Goal: Check status: Check status

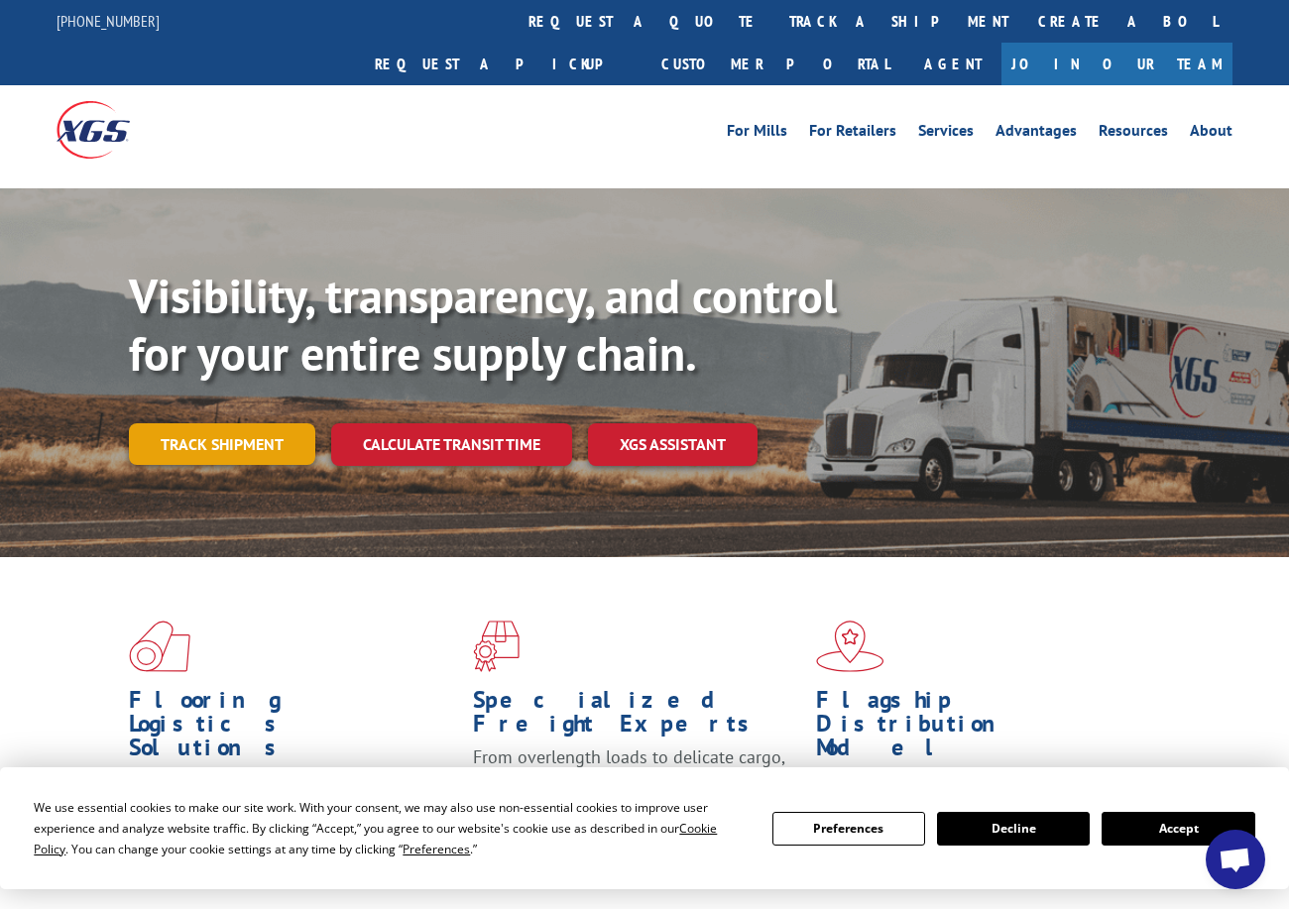
click at [221, 423] on link "Track shipment" at bounding box center [222, 444] width 186 height 42
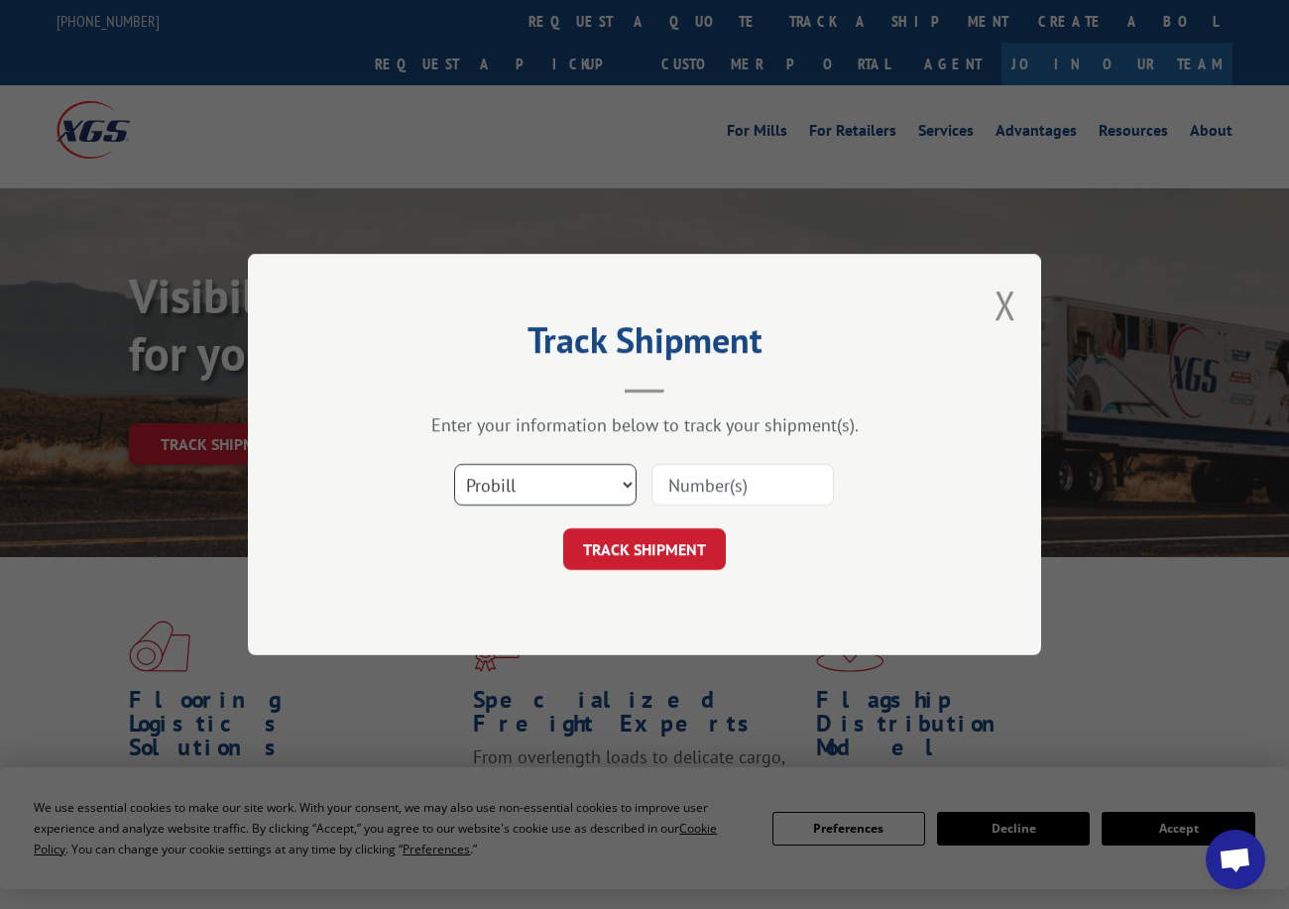
drag, startPoint x: 559, startPoint y: 485, endPoint x: 542, endPoint y: 509, distance: 29.2
click at [548, 499] on select "Select category... Probill BOL PO" at bounding box center [545, 485] width 182 height 42
select select "po"
click at [454, 464] on select "Select category... Probill BOL PO" at bounding box center [545, 485] width 182 height 42
click at [661, 492] on input at bounding box center [743, 485] width 182 height 42
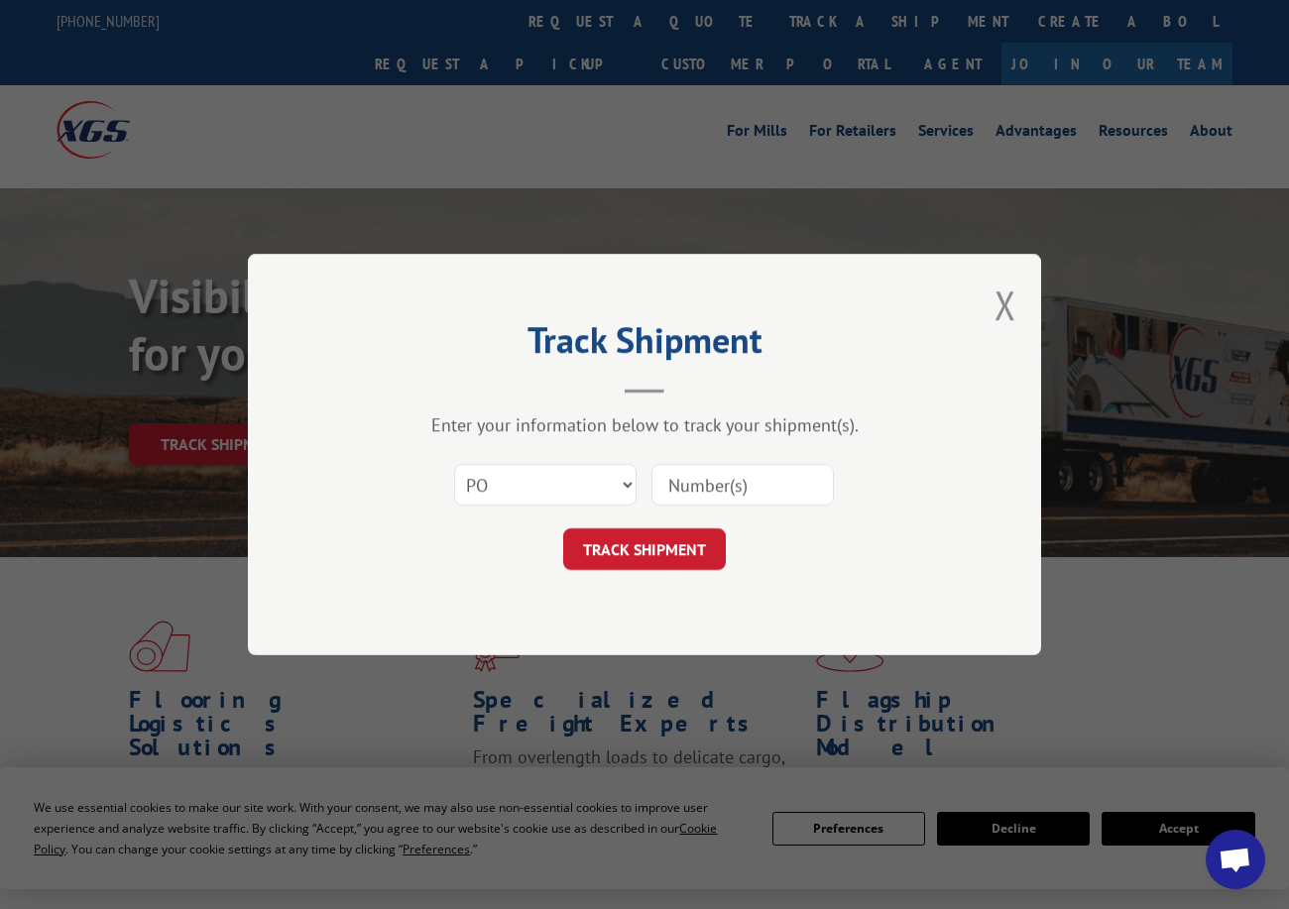
paste input "40536512"
type input "40536512"
click at [632, 525] on form "Select category... Probill BOL PO 40536512 TRACK SHIPMENT" at bounding box center [644, 511] width 595 height 118
click at [633, 544] on button "TRACK SHIPMENT" at bounding box center [644, 550] width 163 height 42
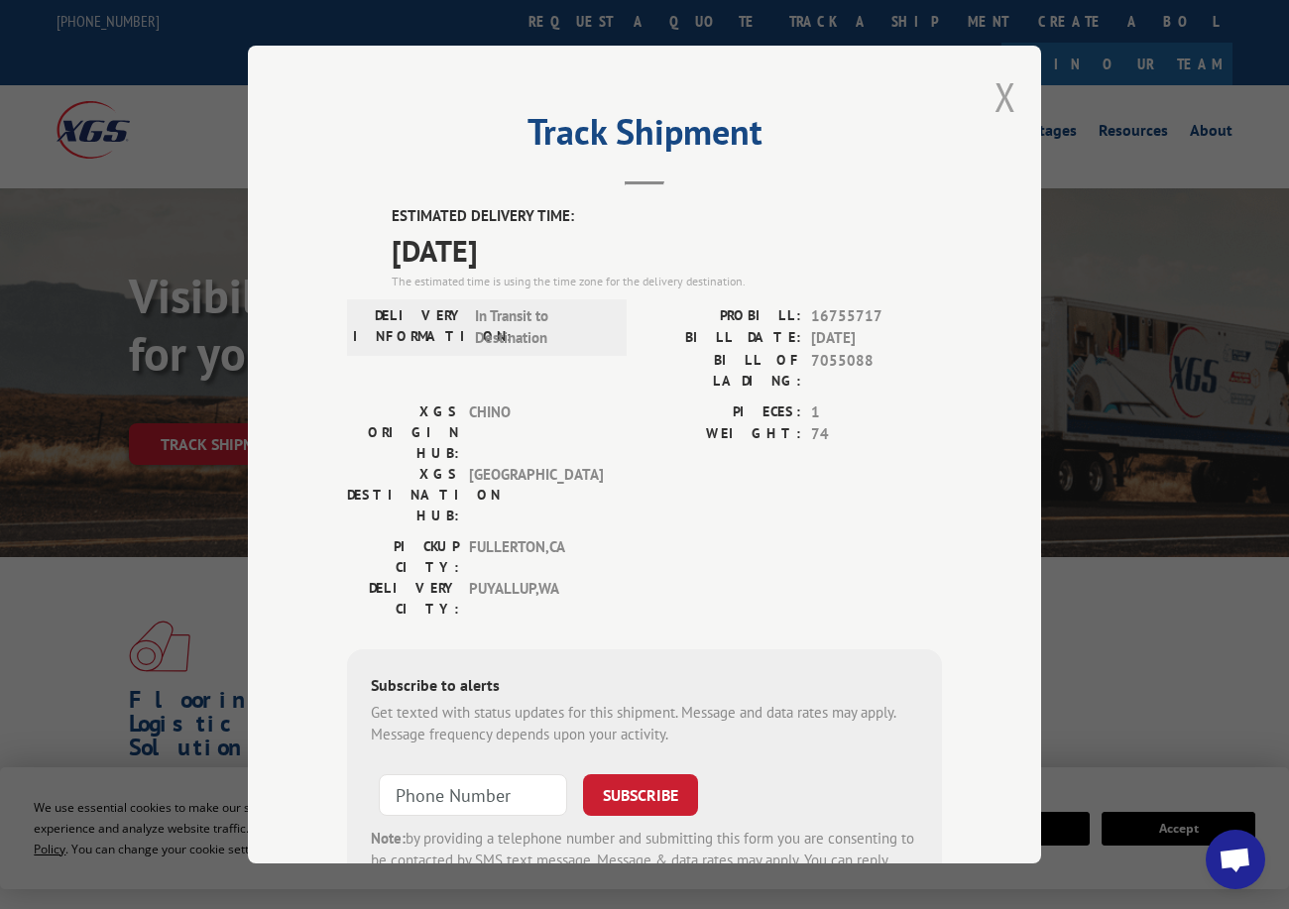
click at [1004, 90] on button "Close modal" at bounding box center [1006, 96] width 22 height 53
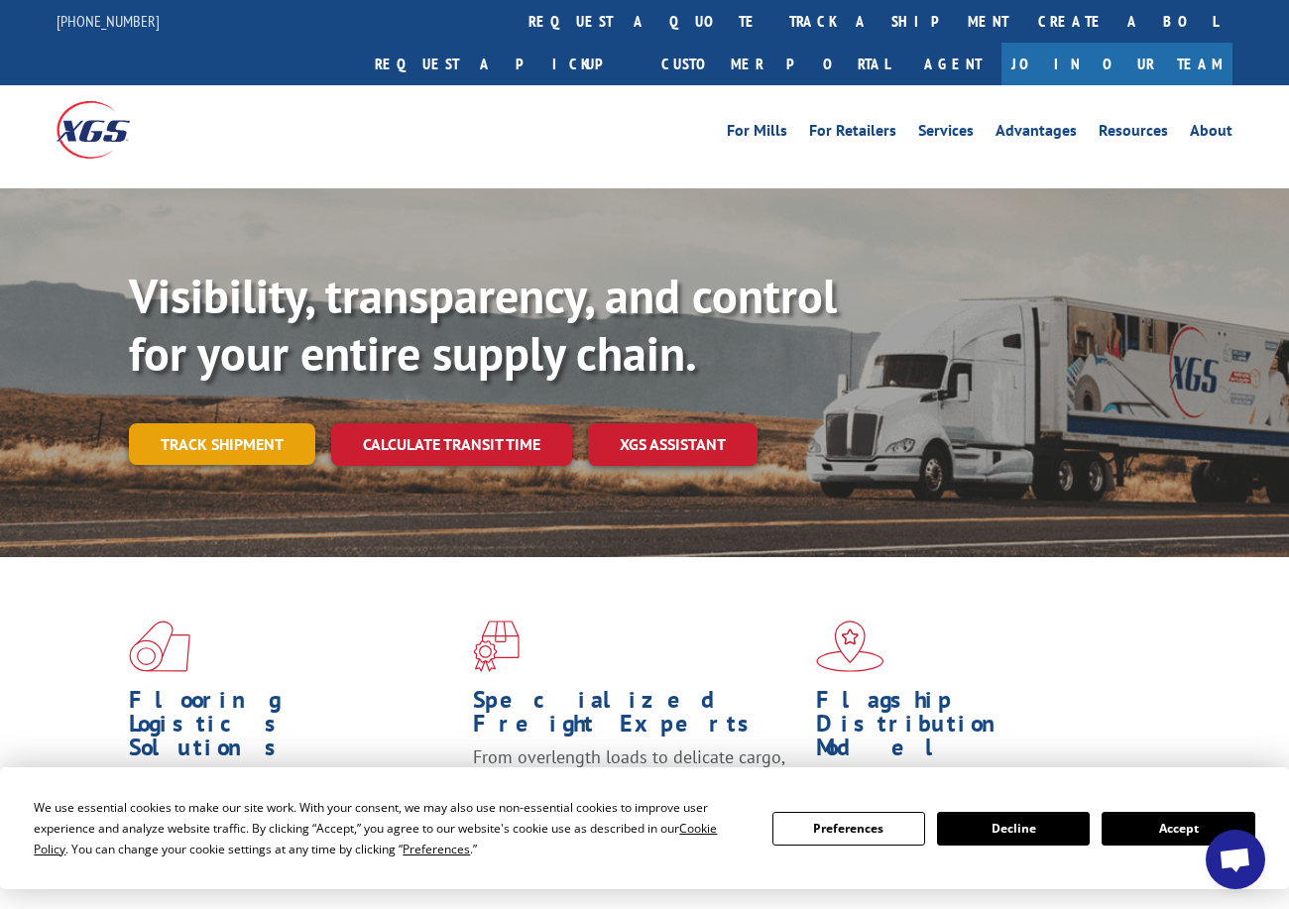
click at [239, 423] on link "Track shipment" at bounding box center [222, 444] width 186 height 42
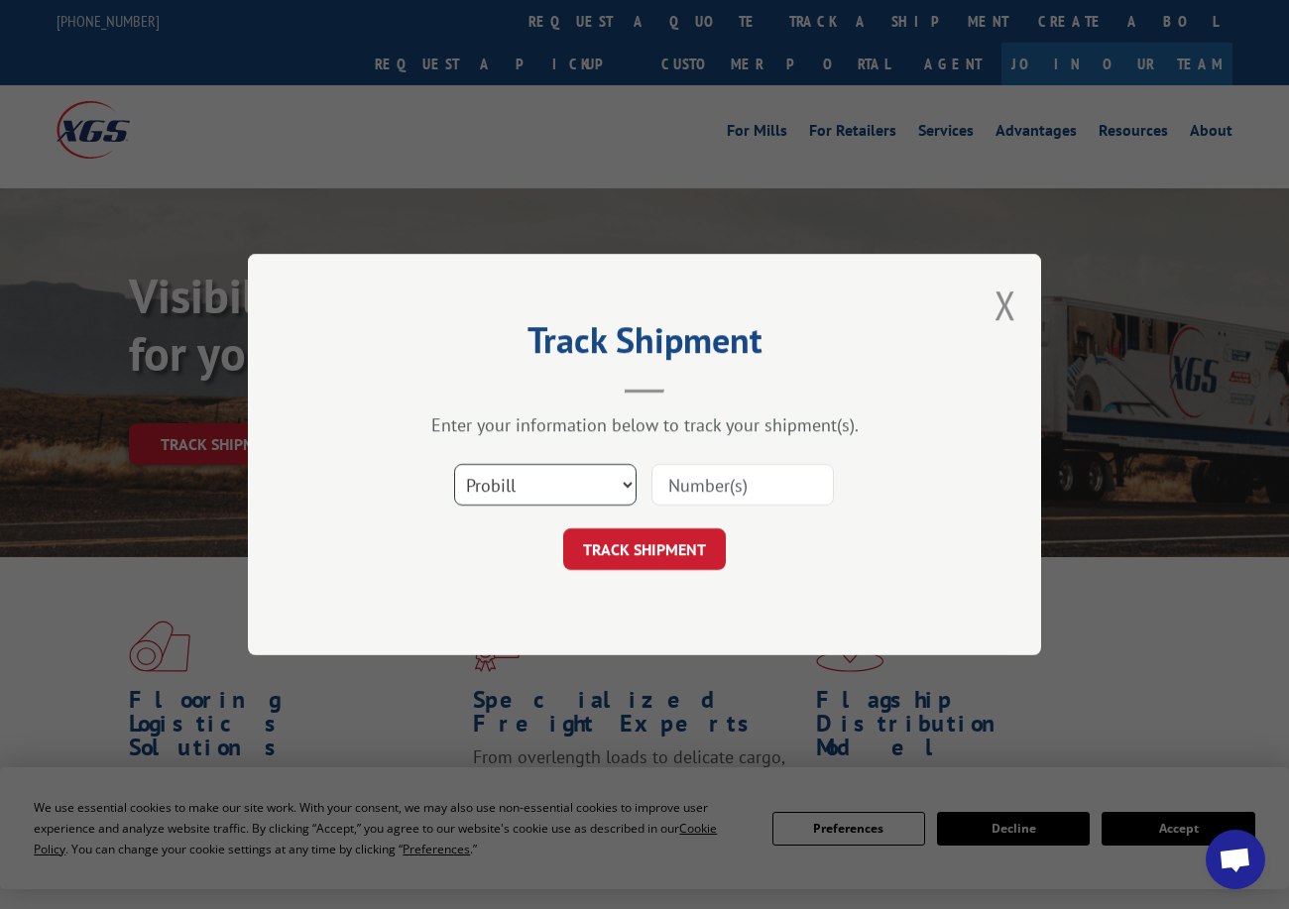
click at [534, 500] on select "Select category... Probill BOL PO" at bounding box center [545, 485] width 182 height 42
select select "po"
click at [454, 464] on select "Select category... Probill BOL PO" at bounding box center [545, 485] width 182 height 42
paste input "08523927"
type input "08523927"
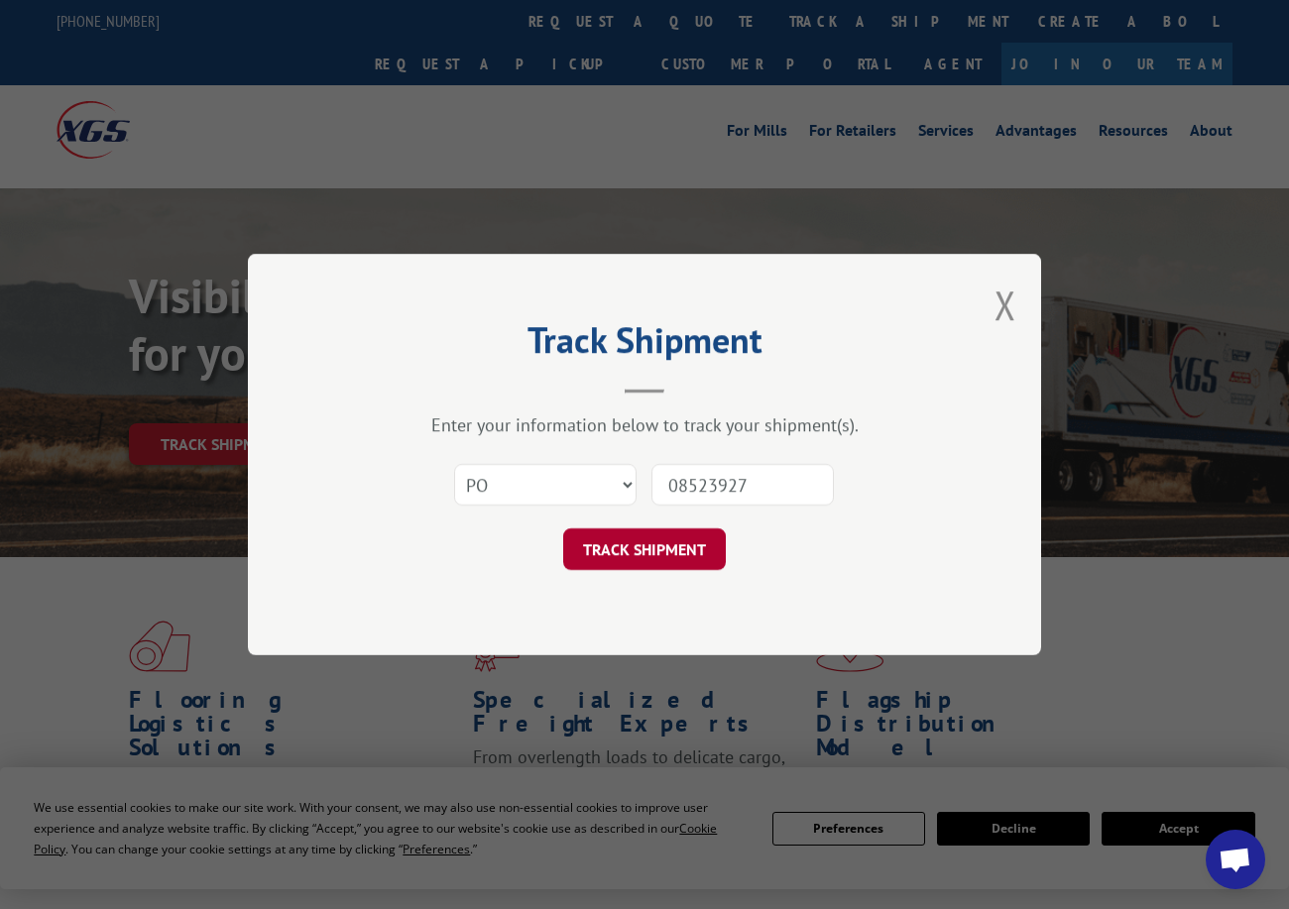
click at [637, 555] on button "TRACK SHIPMENT" at bounding box center [644, 550] width 163 height 42
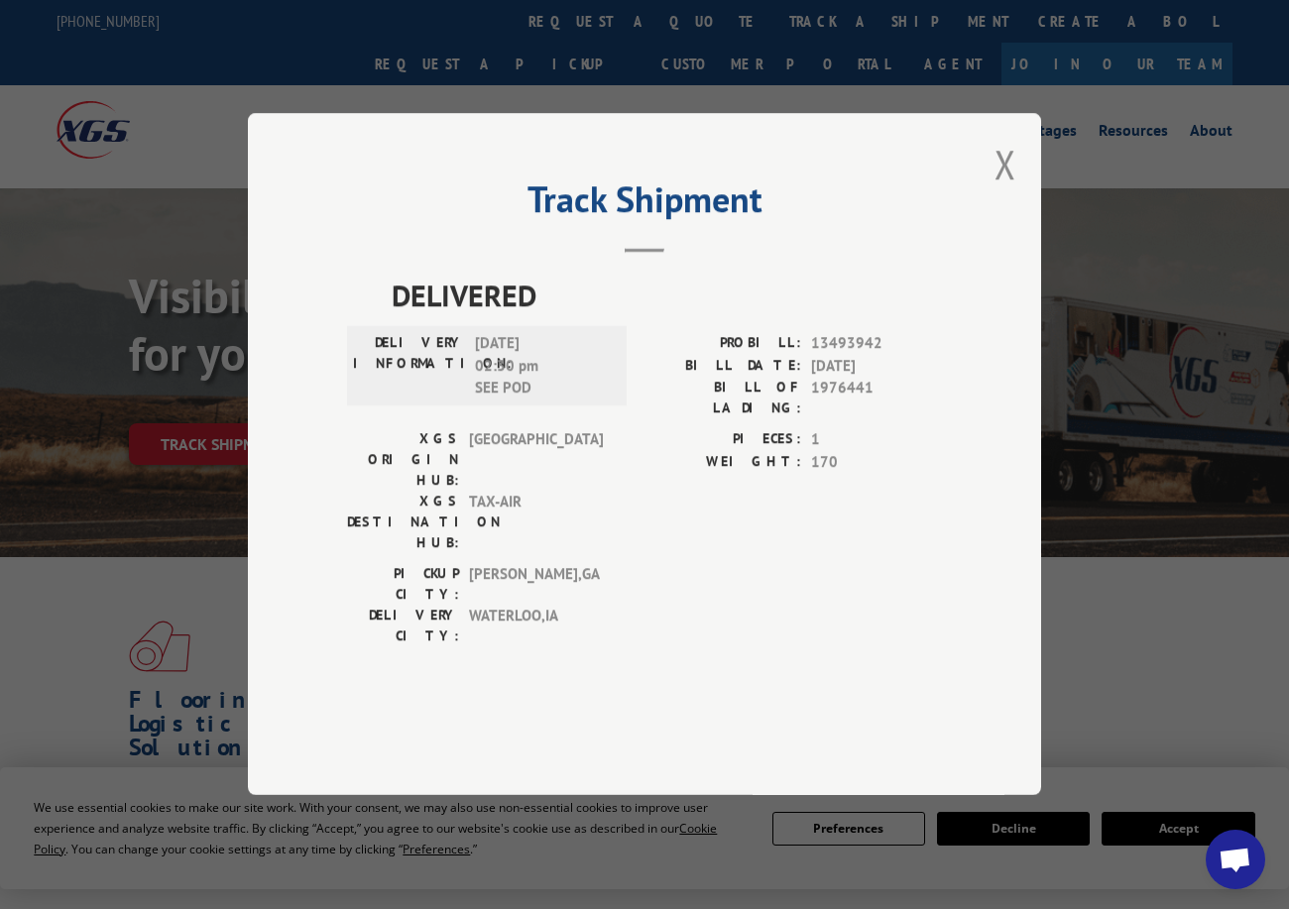
click at [993, 231] on div "Track Shipment DELIVERED DELIVERY INFORMATION: 02/10/2022 02:30 pm SEE POD PROB…" at bounding box center [644, 454] width 793 height 682
click at [1003, 190] on button "Close modal" at bounding box center [1006, 164] width 22 height 53
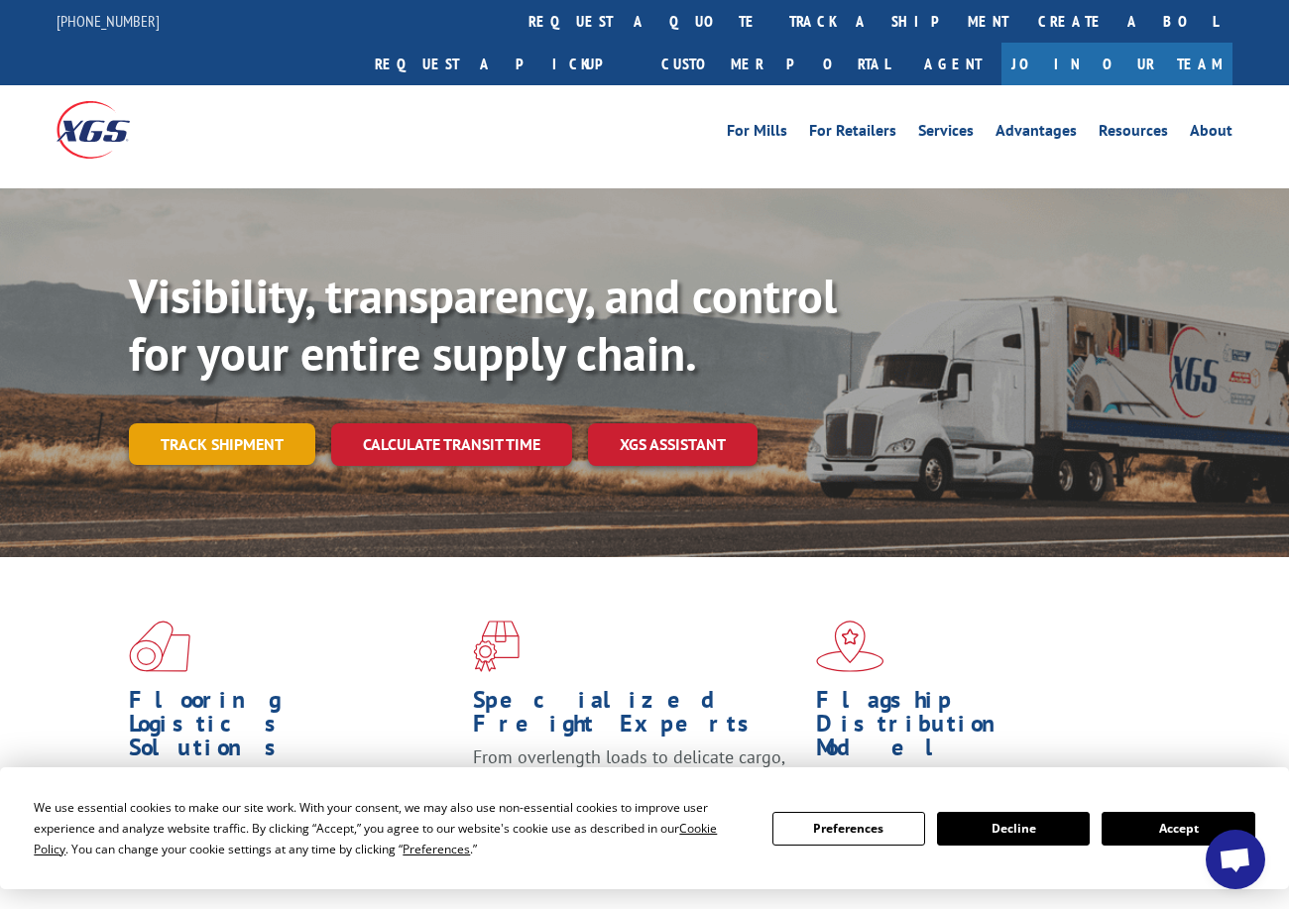
click at [236, 423] on link "Track shipment" at bounding box center [222, 444] width 186 height 42
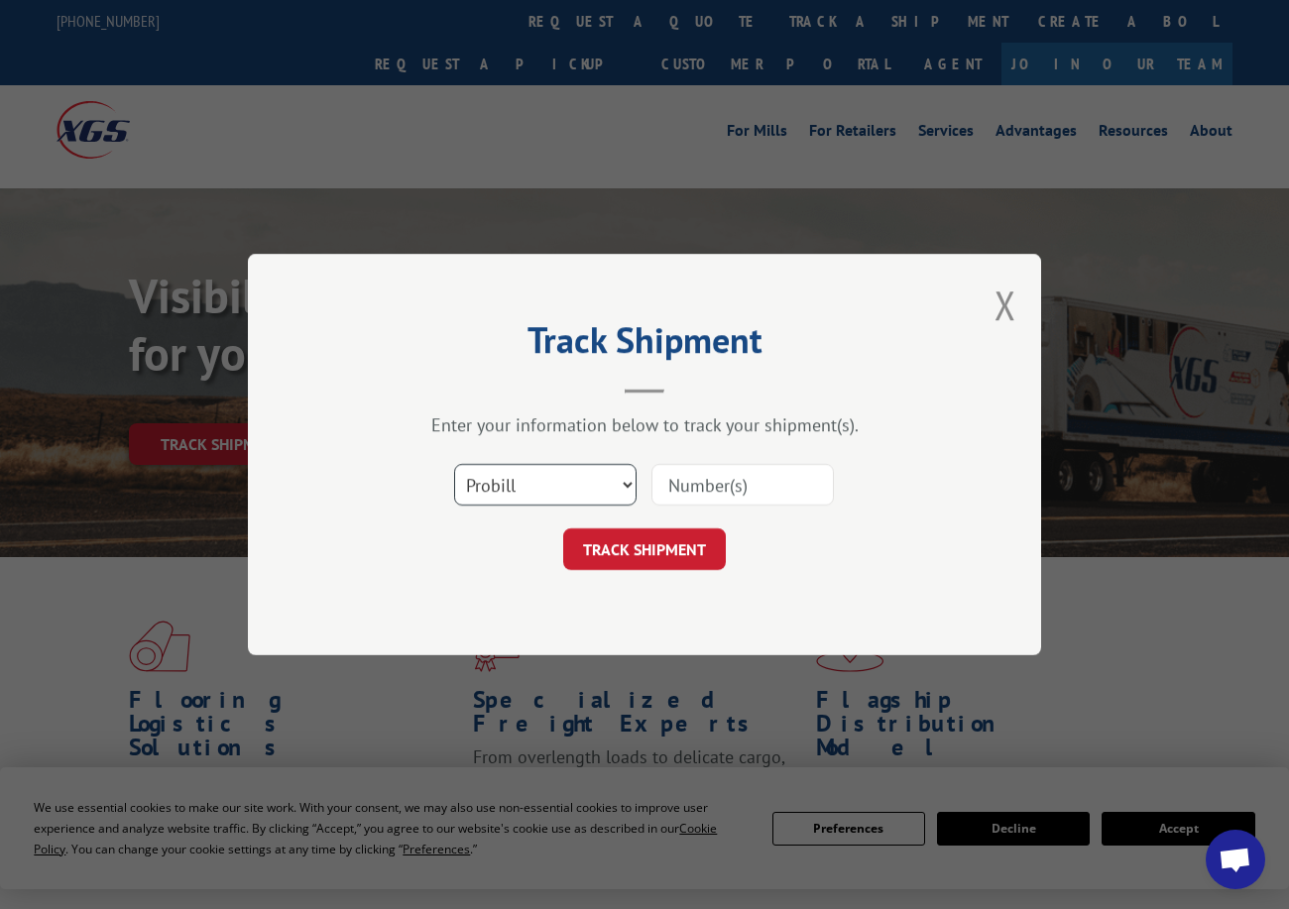
click at [498, 482] on select "Select category... Probill BOL PO" at bounding box center [545, 485] width 182 height 42
select select "po"
click at [454, 464] on select "Select category... Probill BOL PO" at bounding box center [545, 485] width 182 height 42
click at [691, 480] on input at bounding box center [743, 485] width 182 height 42
paste input "28509154"
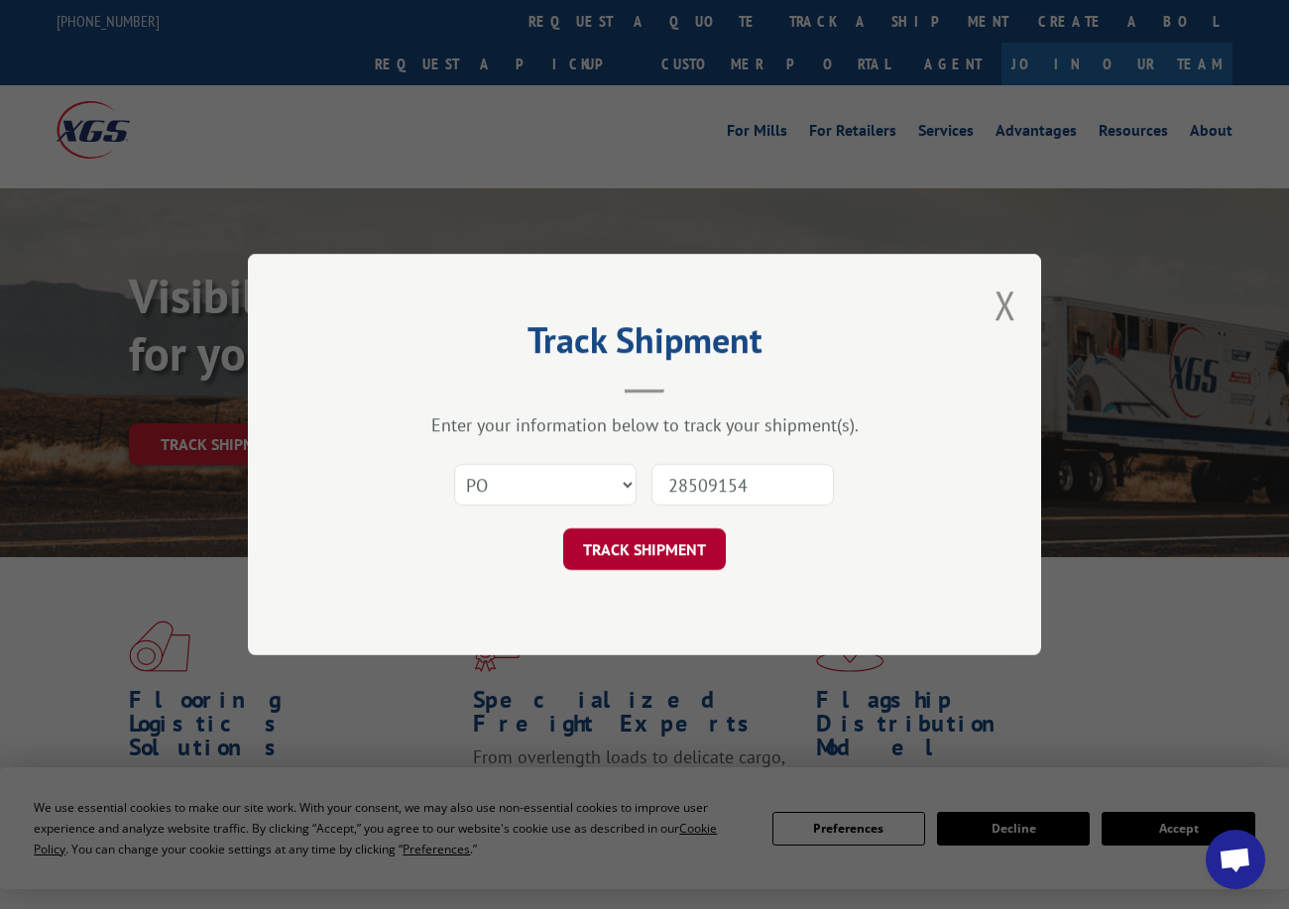
type input "28509154"
click at [610, 554] on button "TRACK SHIPMENT" at bounding box center [644, 550] width 163 height 42
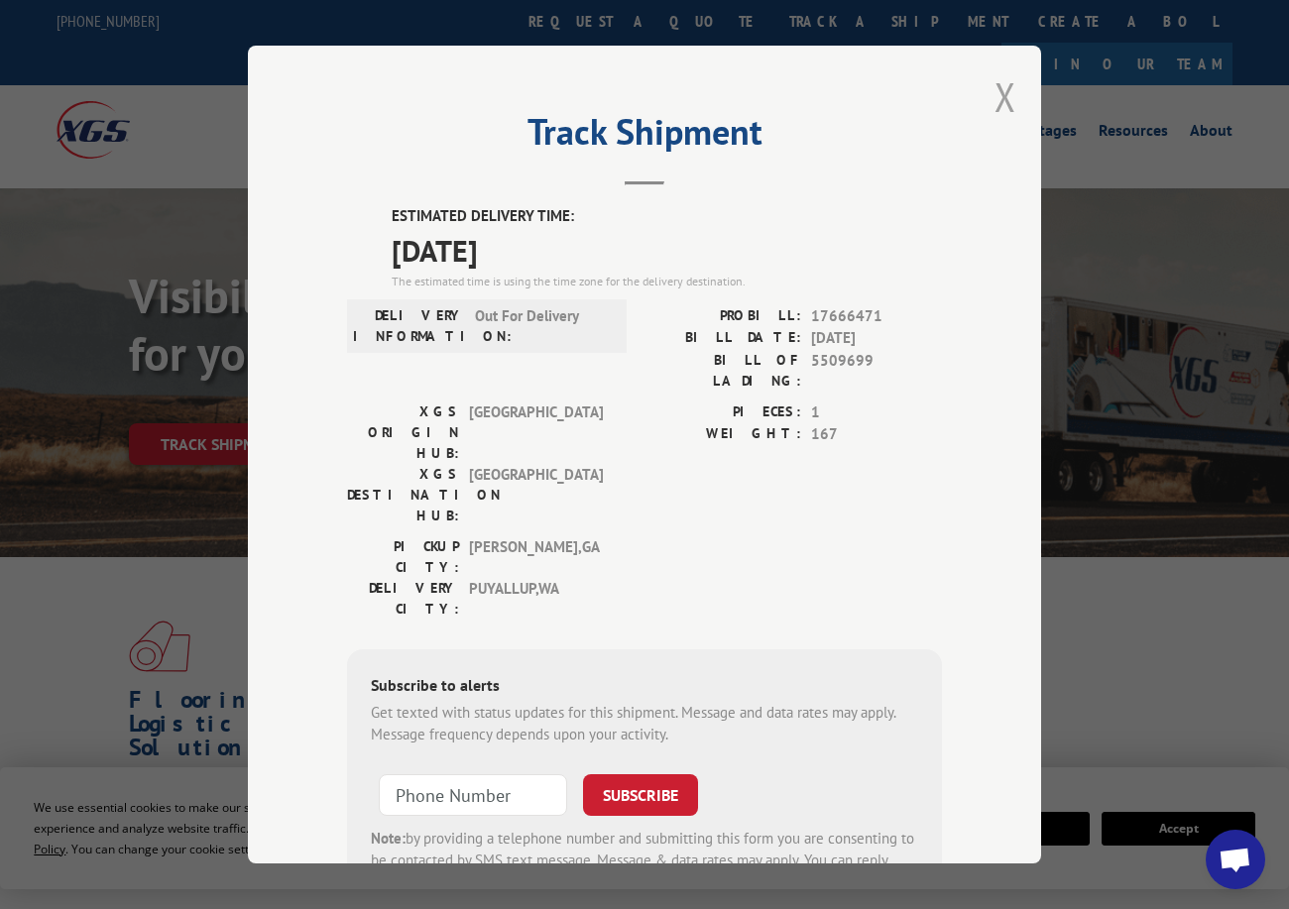
click at [995, 91] on button "Close modal" at bounding box center [1006, 96] width 22 height 53
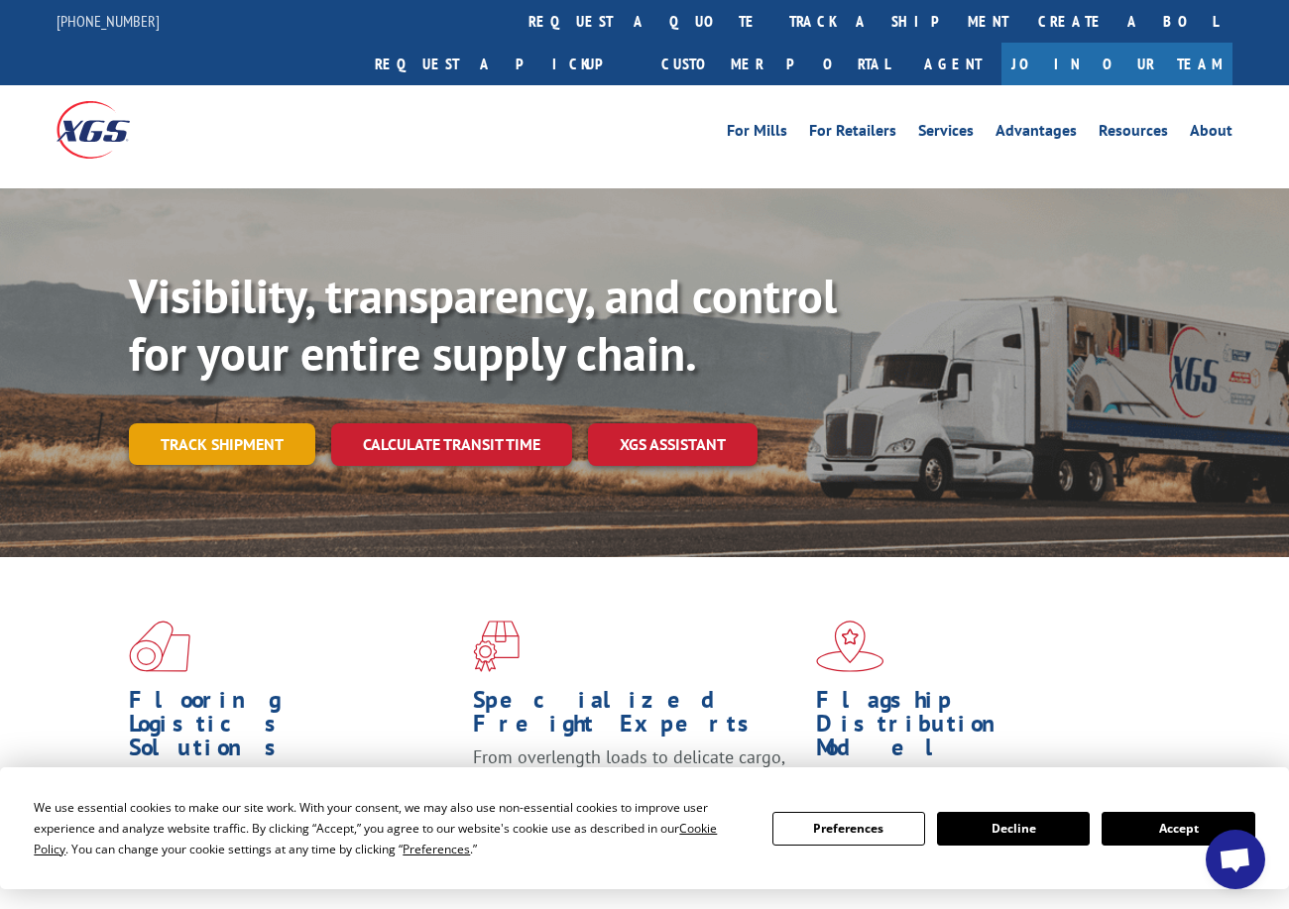
click at [179, 423] on link "Track shipment" at bounding box center [222, 444] width 186 height 42
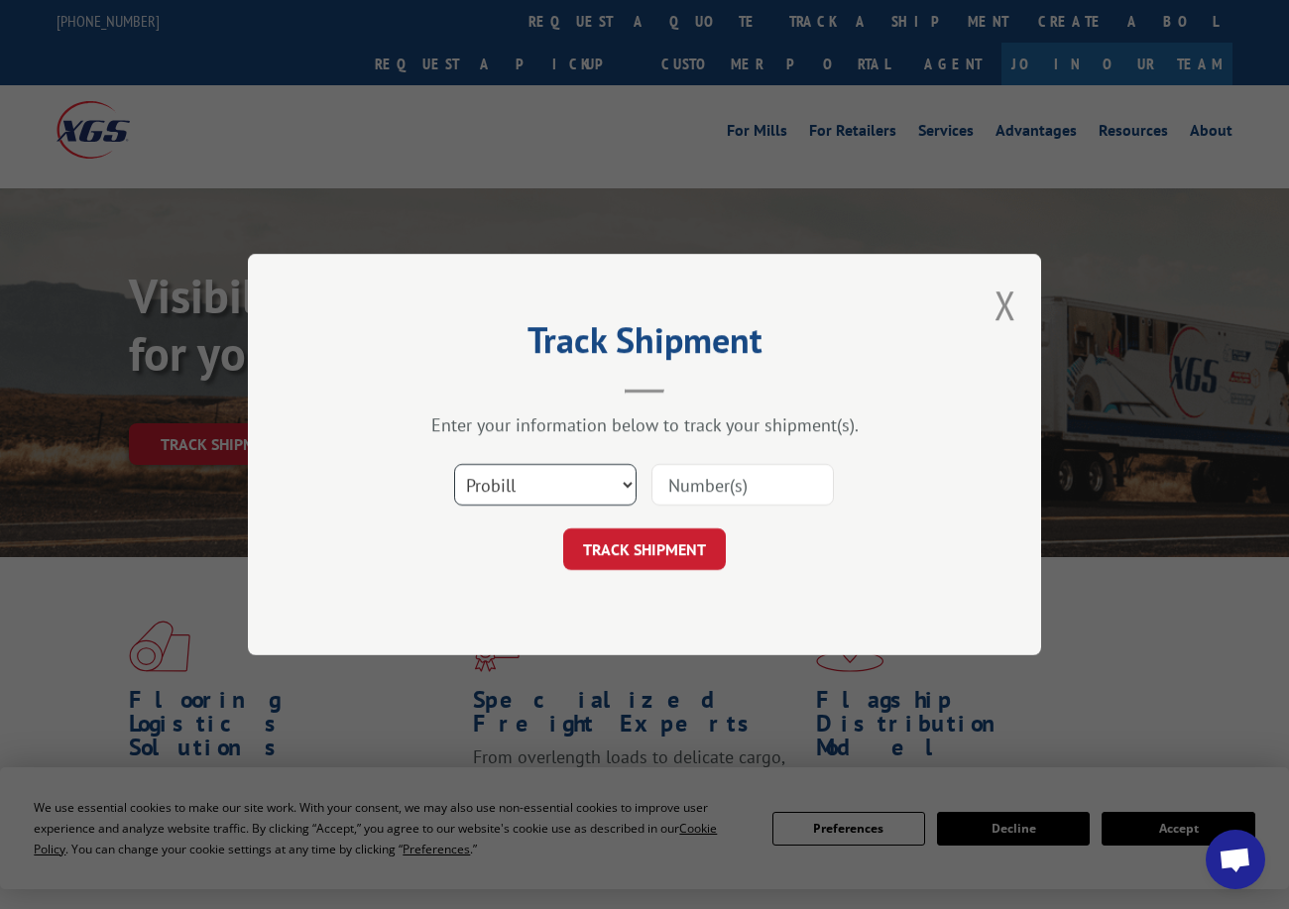
click at [549, 474] on select "Select category... Probill BOL PO" at bounding box center [545, 485] width 182 height 42
select select "po"
click at [454, 464] on select "Select category... Probill BOL PO" at bounding box center [545, 485] width 182 height 42
paste input "28509185"
type input "28509185"
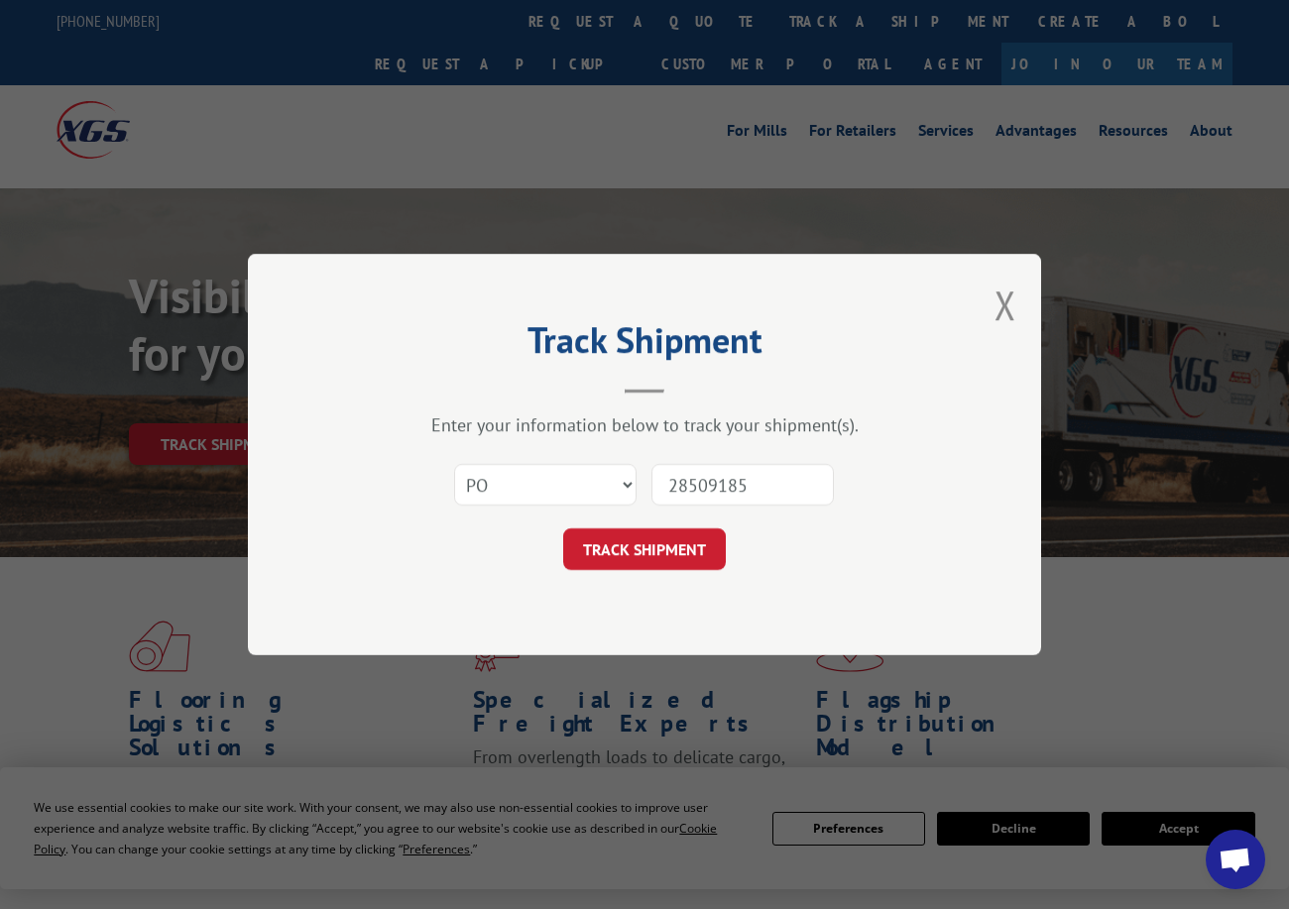
click at [643, 525] on form "Select category... Probill BOL PO 28509185 TRACK SHIPMENT" at bounding box center [644, 511] width 595 height 118
click at [647, 550] on button "TRACK SHIPMENT" at bounding box center [644, 550] width 163 height 42
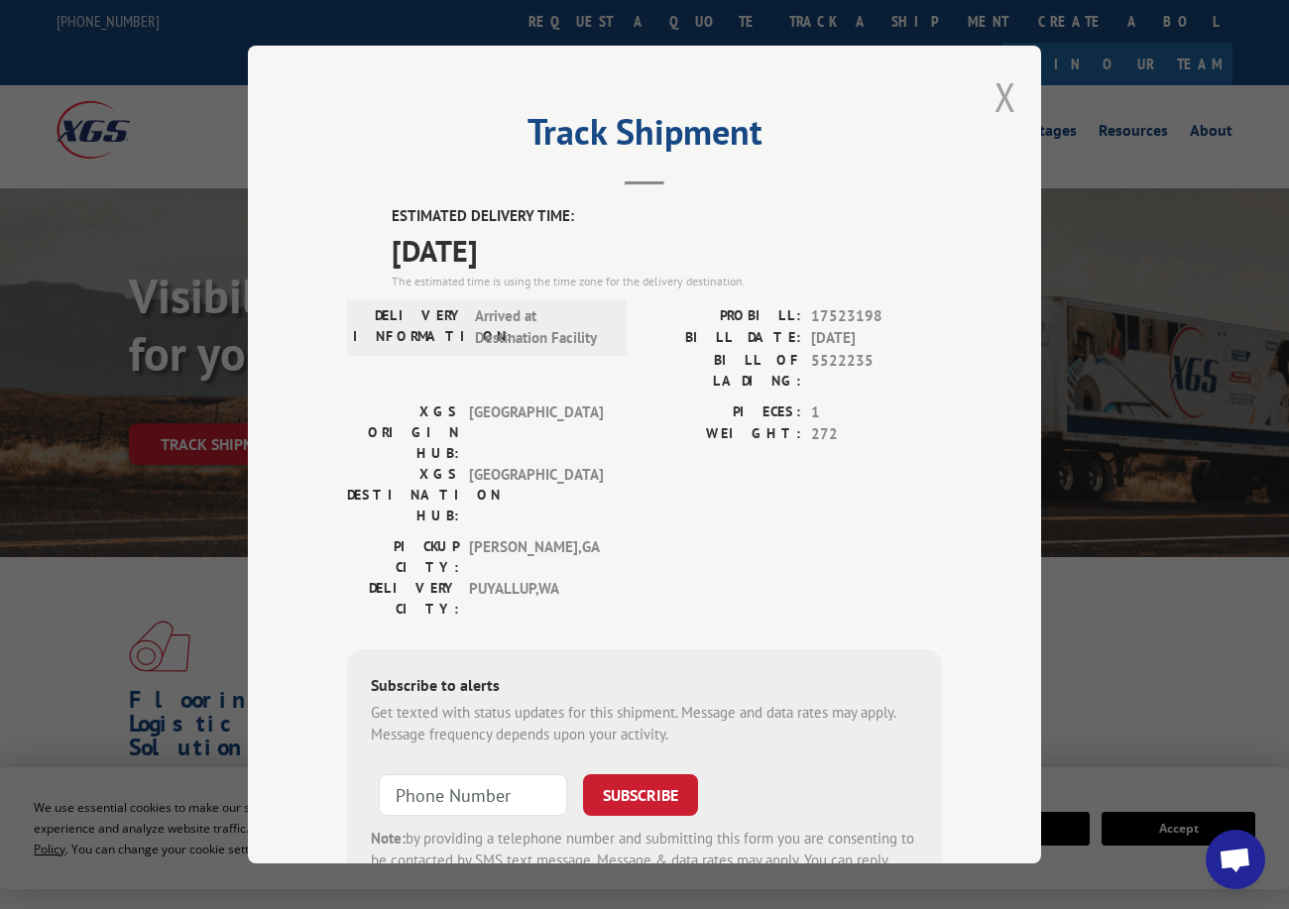
click at [1001, 96] on button "Close modal" at bounding box center [1006, 96] width 22 height 53
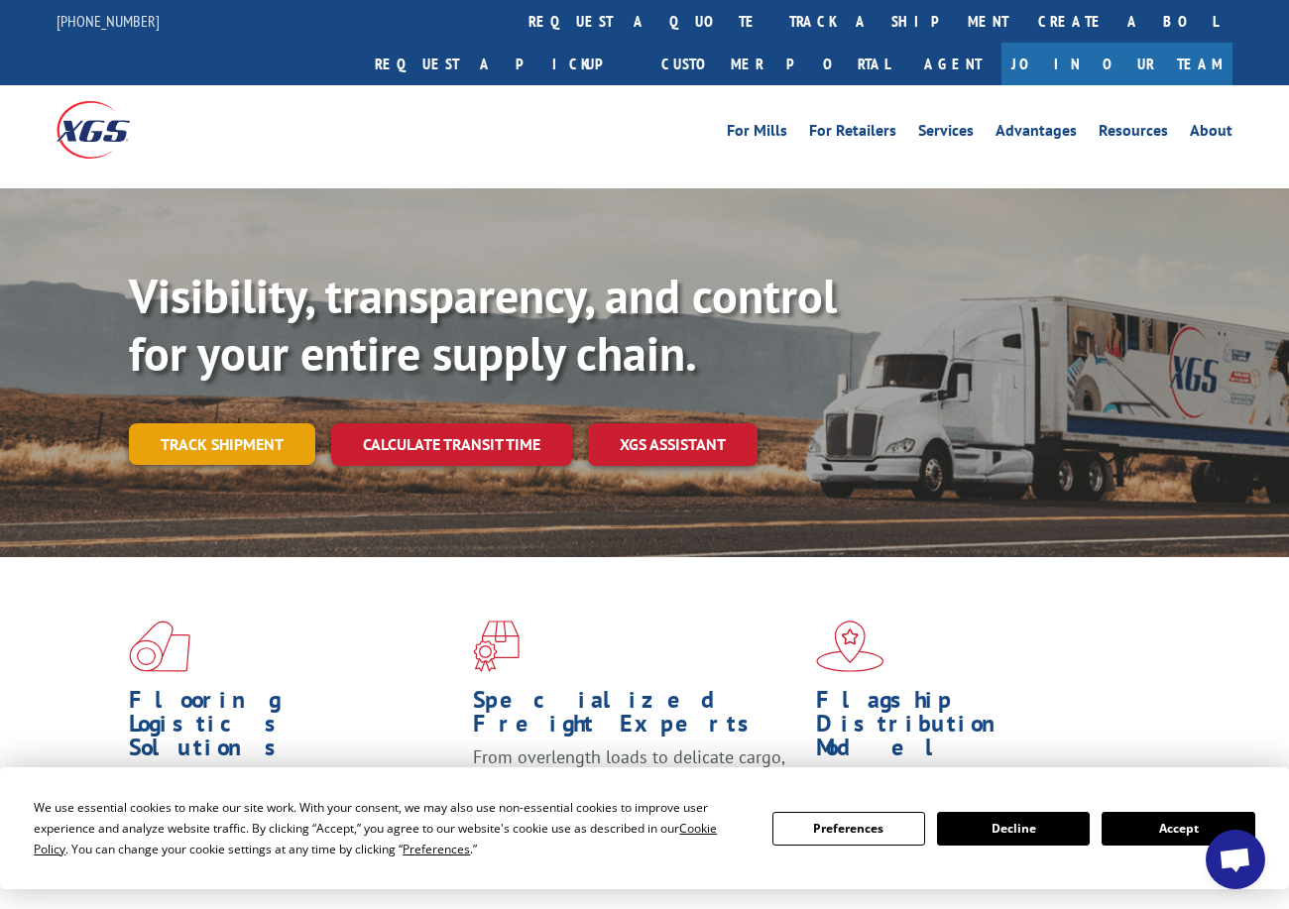
click at [242, 423] on link "Track shipment" at bounding box center [222, 444] width 186 height 42
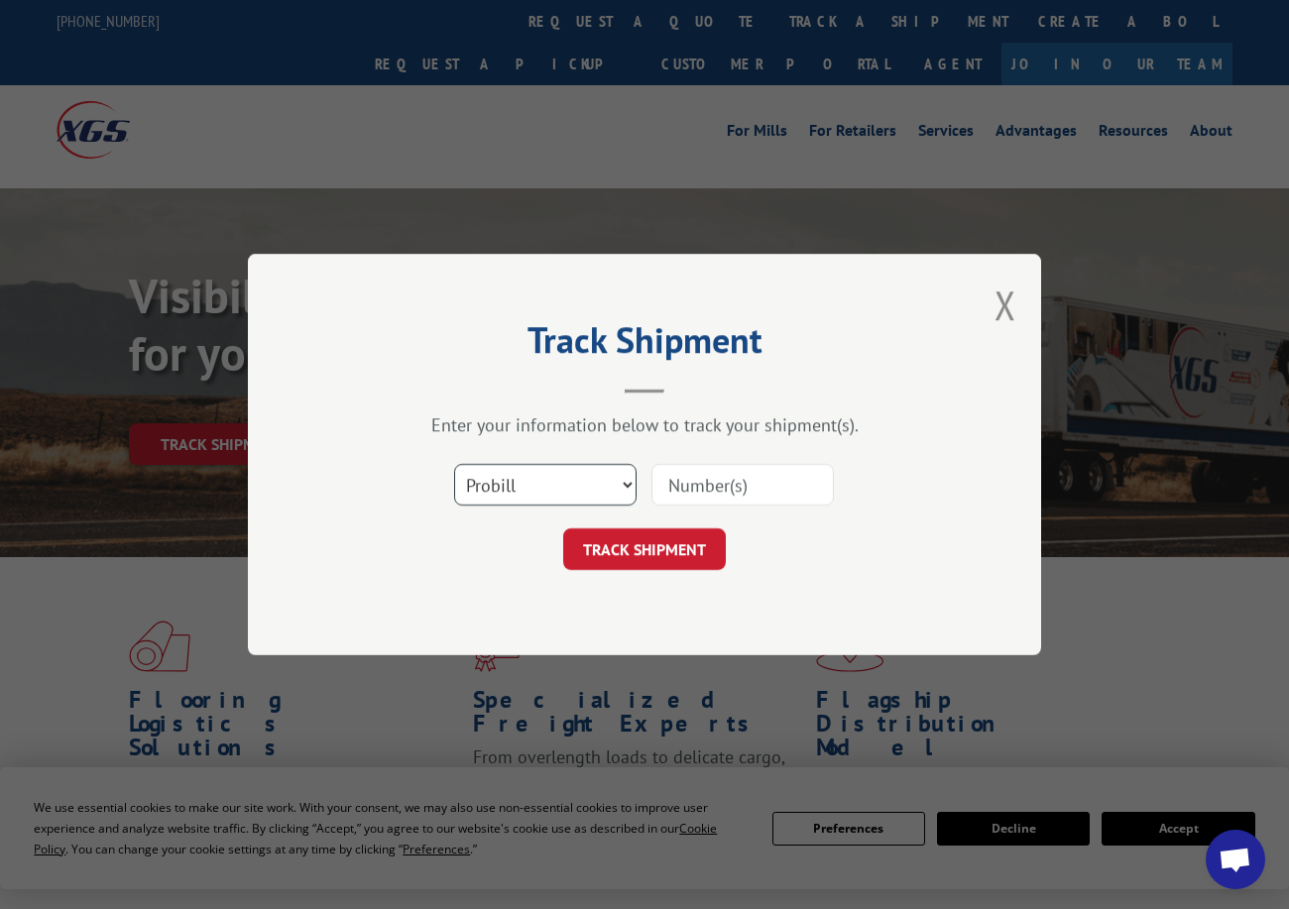
click at [541, 498] on select "Select category... Probill BOL PO" at bounding box center [545, 485] width 182 height 42
select select "po"
click at [454, 464] on select "Select category... Probill BOL PO" at bounding box center [545, 485] width 182 height 42
paste input "20523974"
type input "20523974"
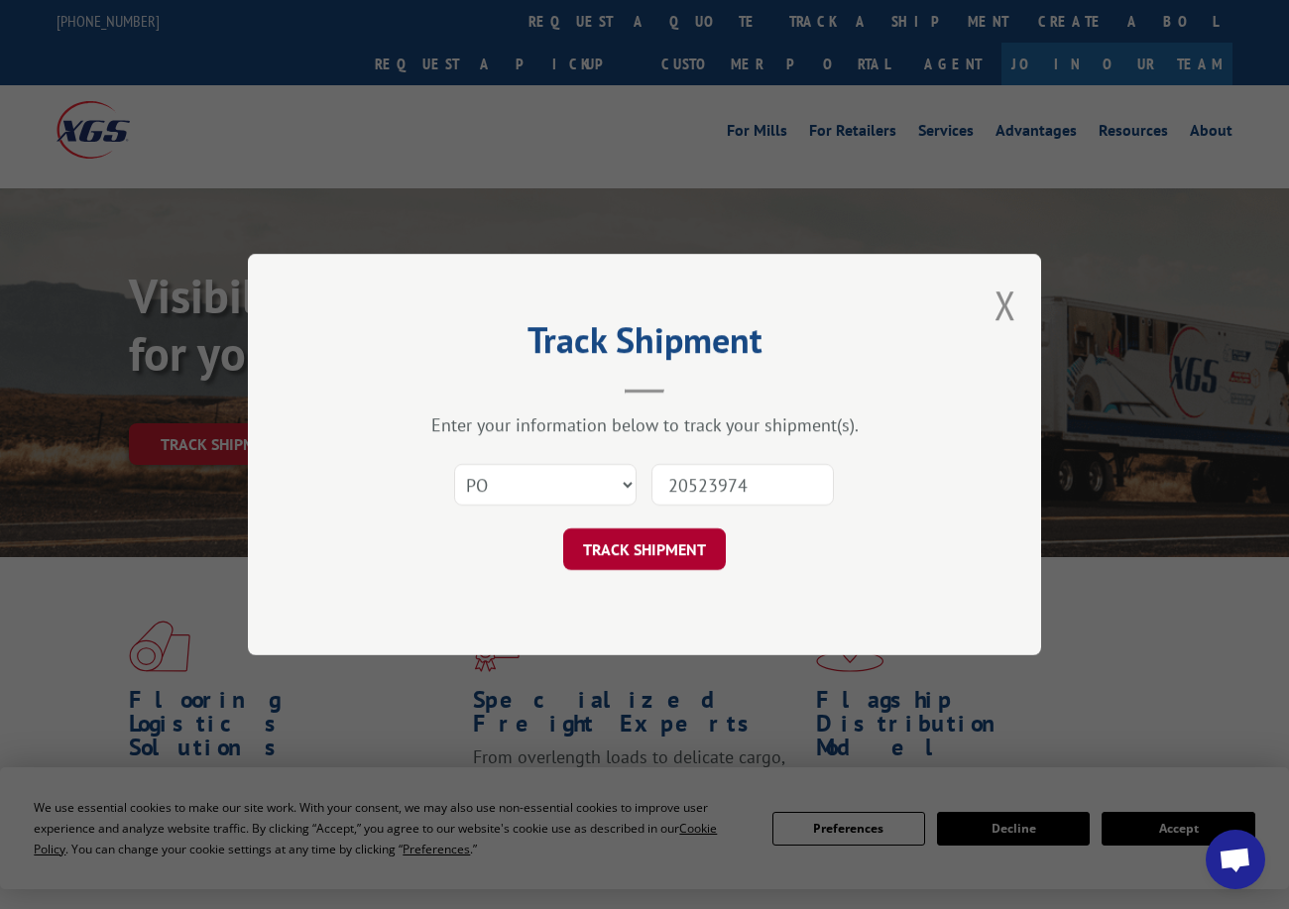
click at [642, 546] on button "TRACK SHIPMENT" at bounding box center [644, 550] width 163 height 42
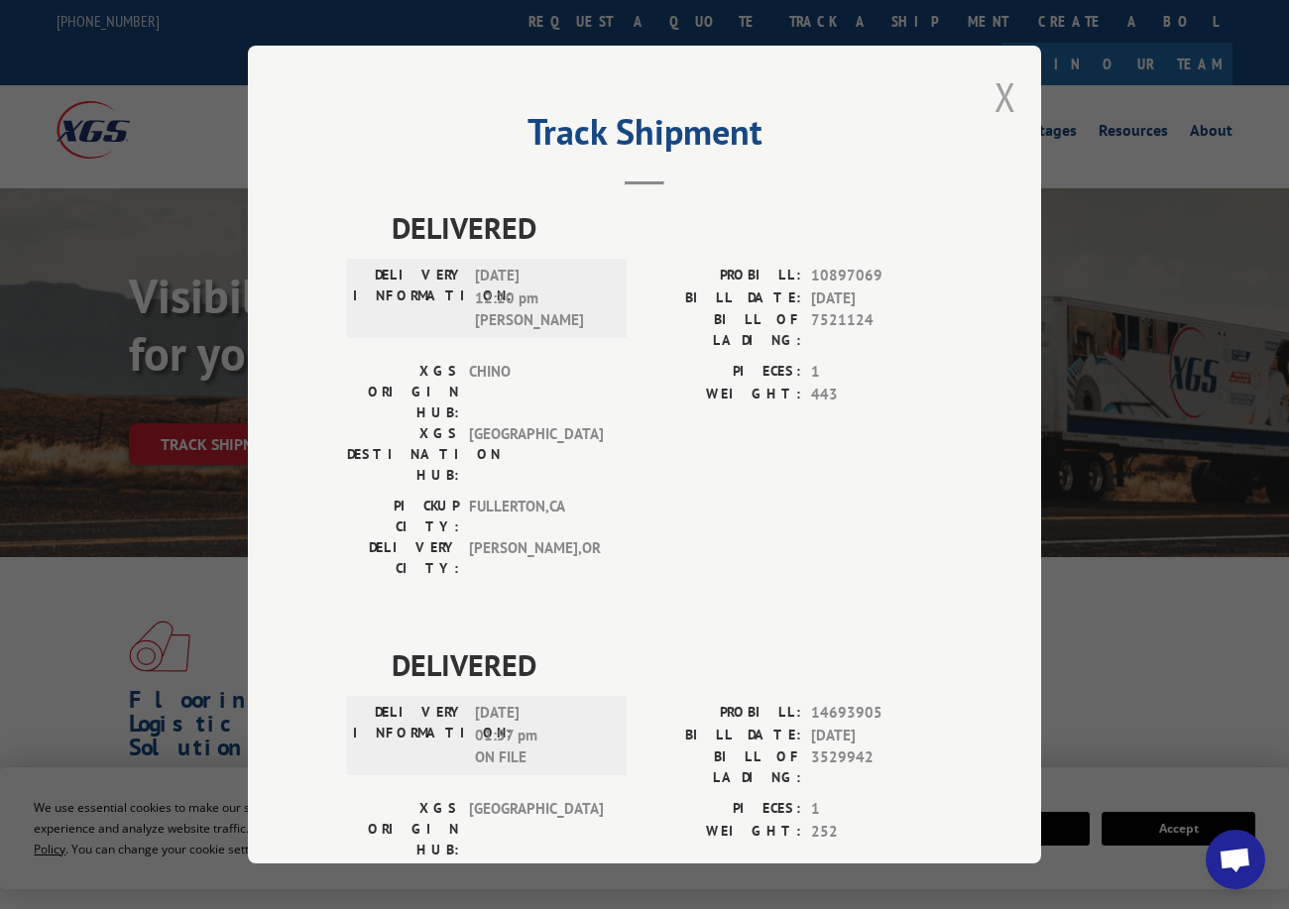
click at [995, 98] on button "Close modal" at bounding box center [1006, 96] width 22 height 53
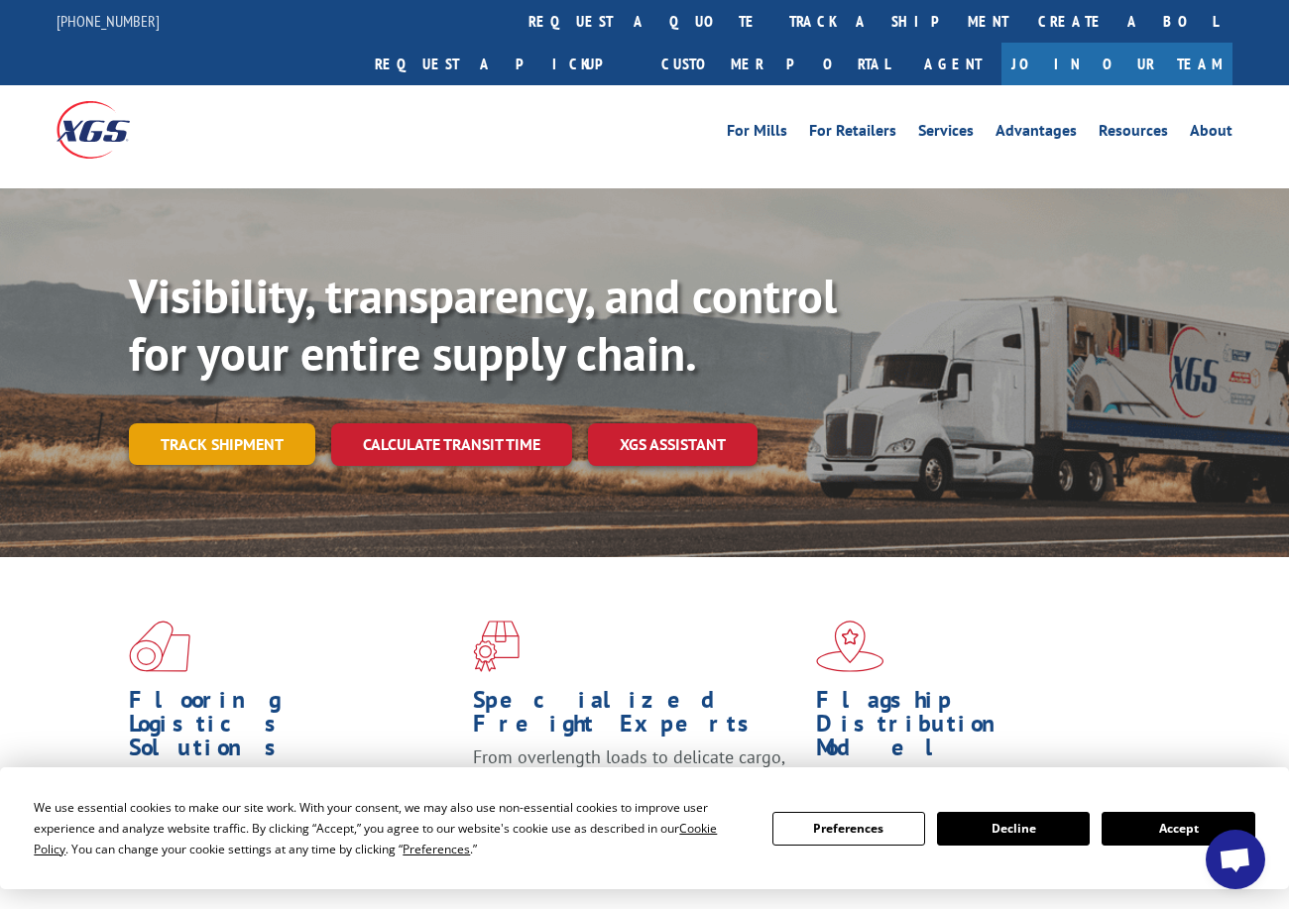
click at [252, 423] on link "Track shipment" at bounding box center [222, 444] width 186 height 42
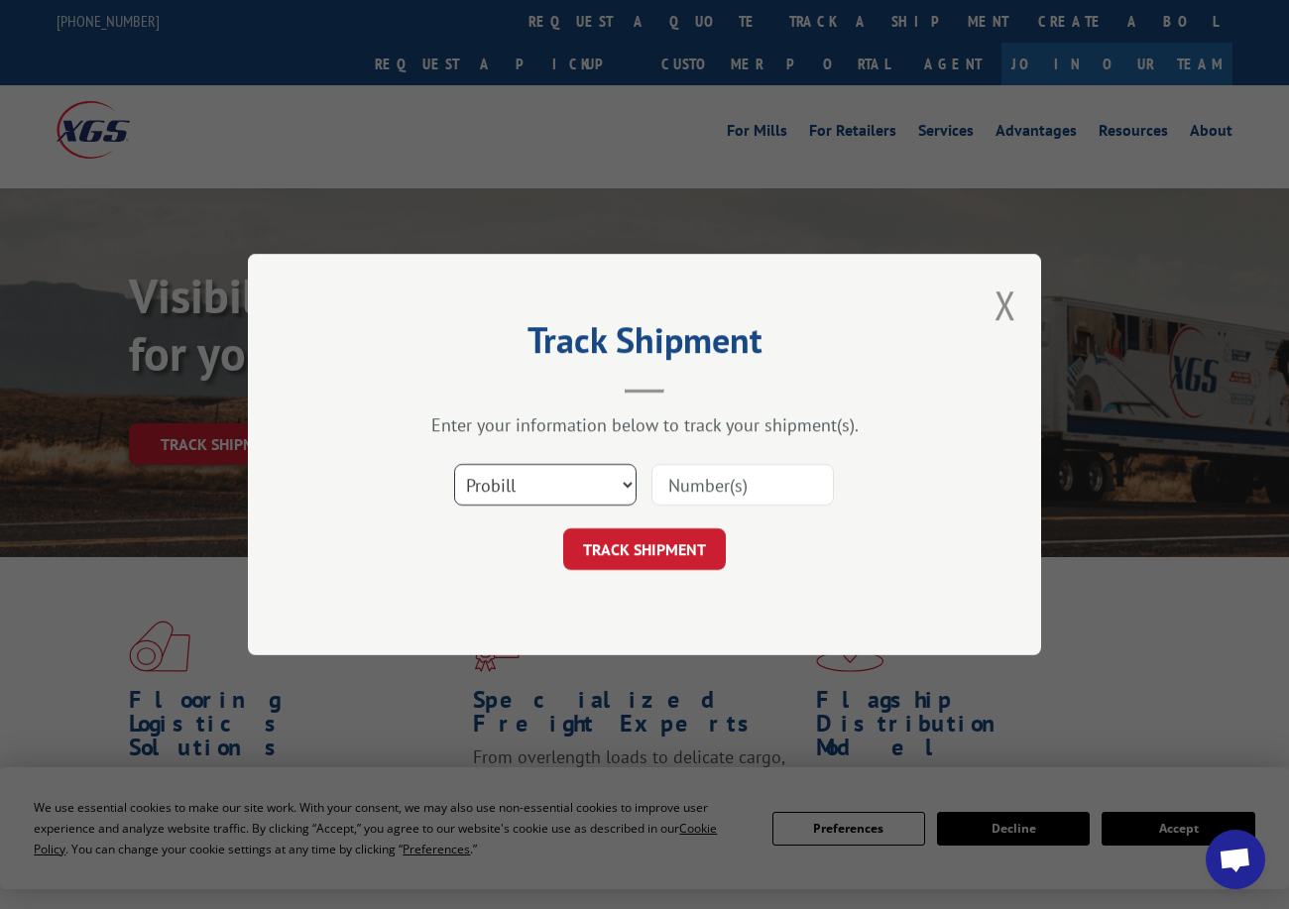
click at [566, 498] on select "Select category... Probill BOL PO" at bounding box center [545, 485] width 182 height 42
select select "po"
click at [454, 464] on select "Select category... Probill BOL PO" at bounding box center [545, 485] width 182 height 42
drag, startPoint x: 626, startPoint y: 529, endPoint x: 664, endPoint y: 511, distance: 42.6
click at [636, 525] on form "Select category... Probill BOL PO TRACK SHIPMENT" at bounding box center [644, 511] width 595 height 118
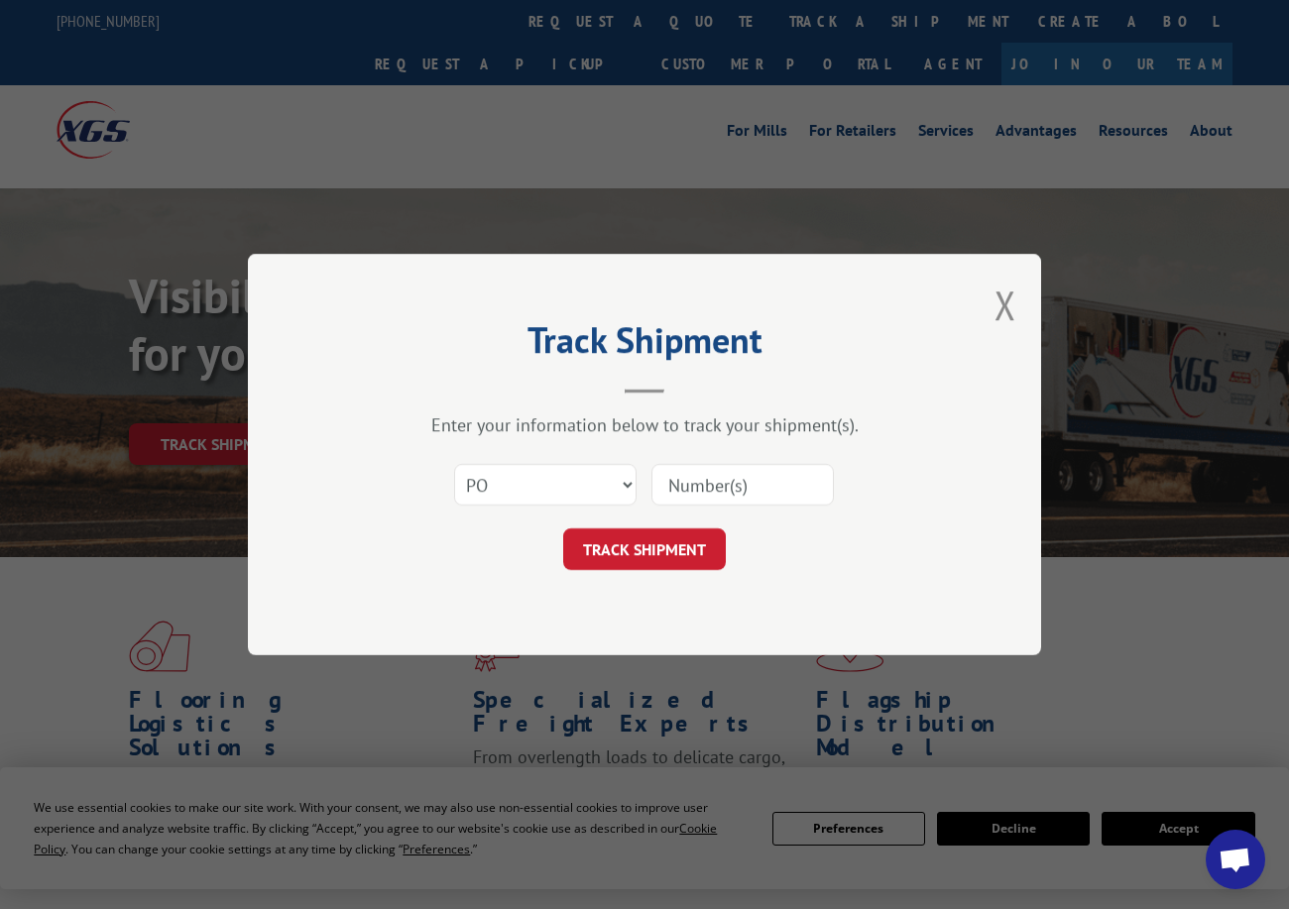
click at [668, 474] on input at bounding box center [743, 485] width 182 height 42
paste input "28509260"
type input "28509260"
click at [674, 540] on button "TRACK SHIPMENT" at bounding box center [644, 550] width 163 height 42
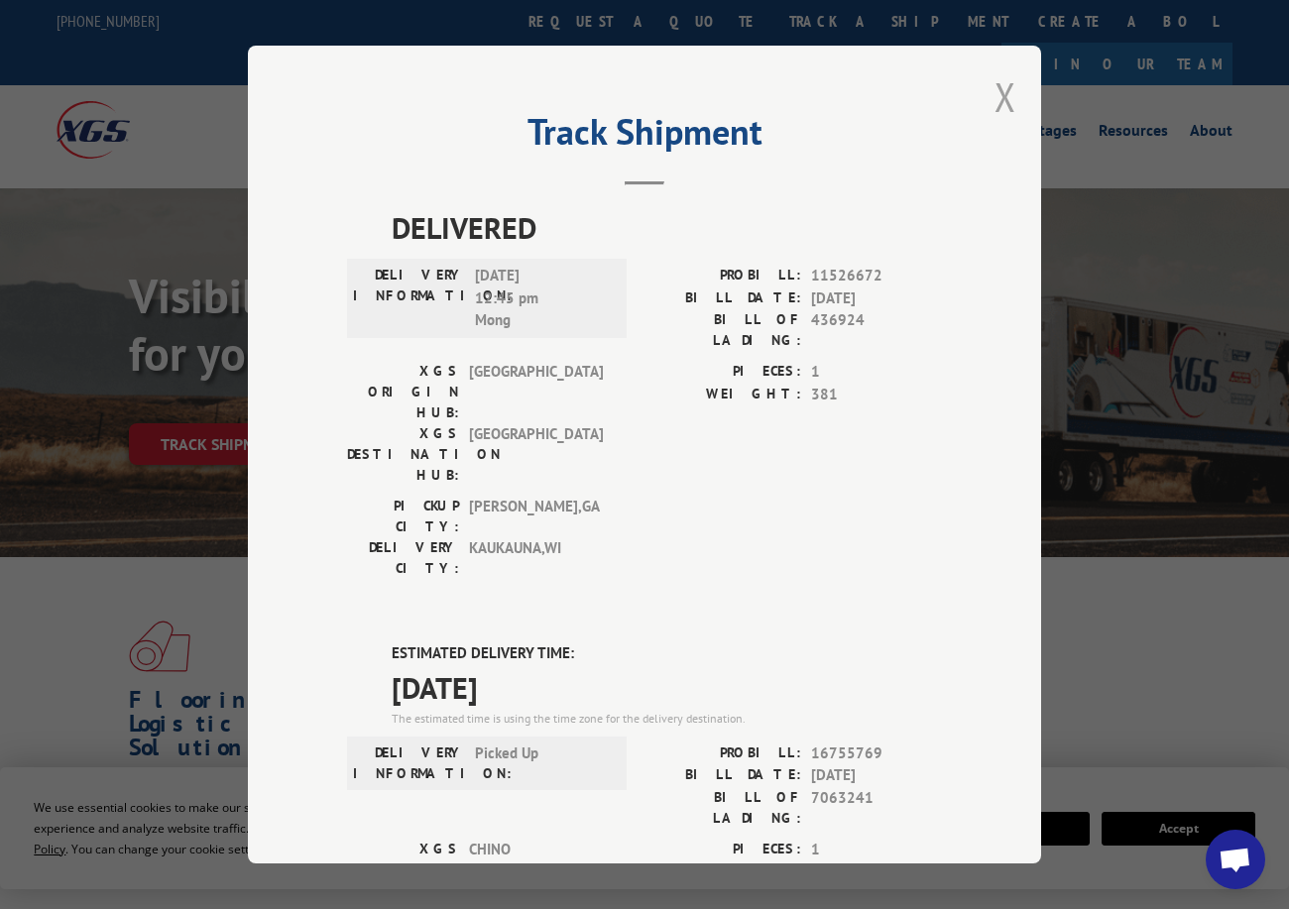
click at [1008, 85] on button "Close modal" at bounding box center [1006, 96] width 22 height 53
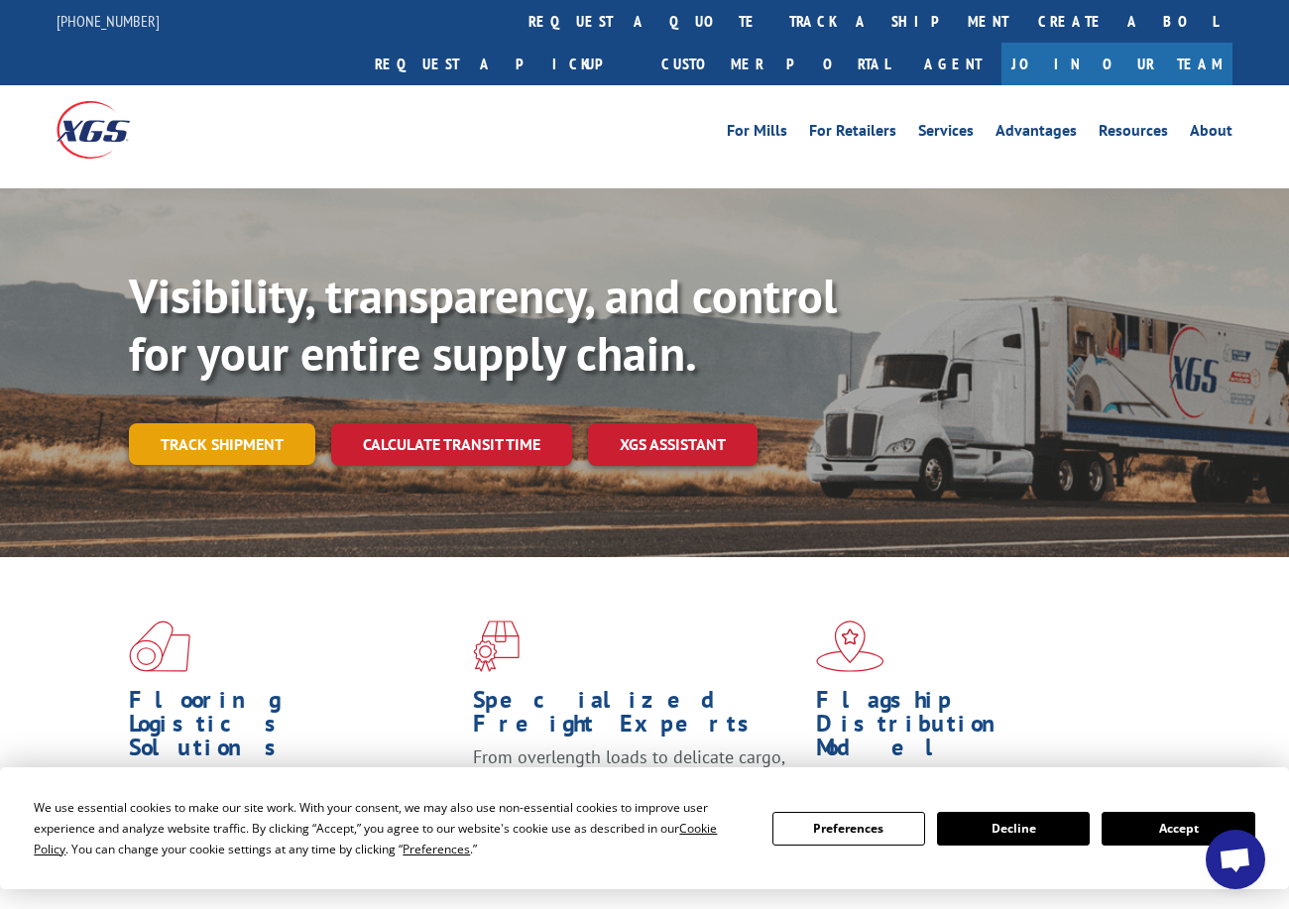
click at [240, 423] on link "Track shipment" at bounding box center [222, 444] width 186 height 42
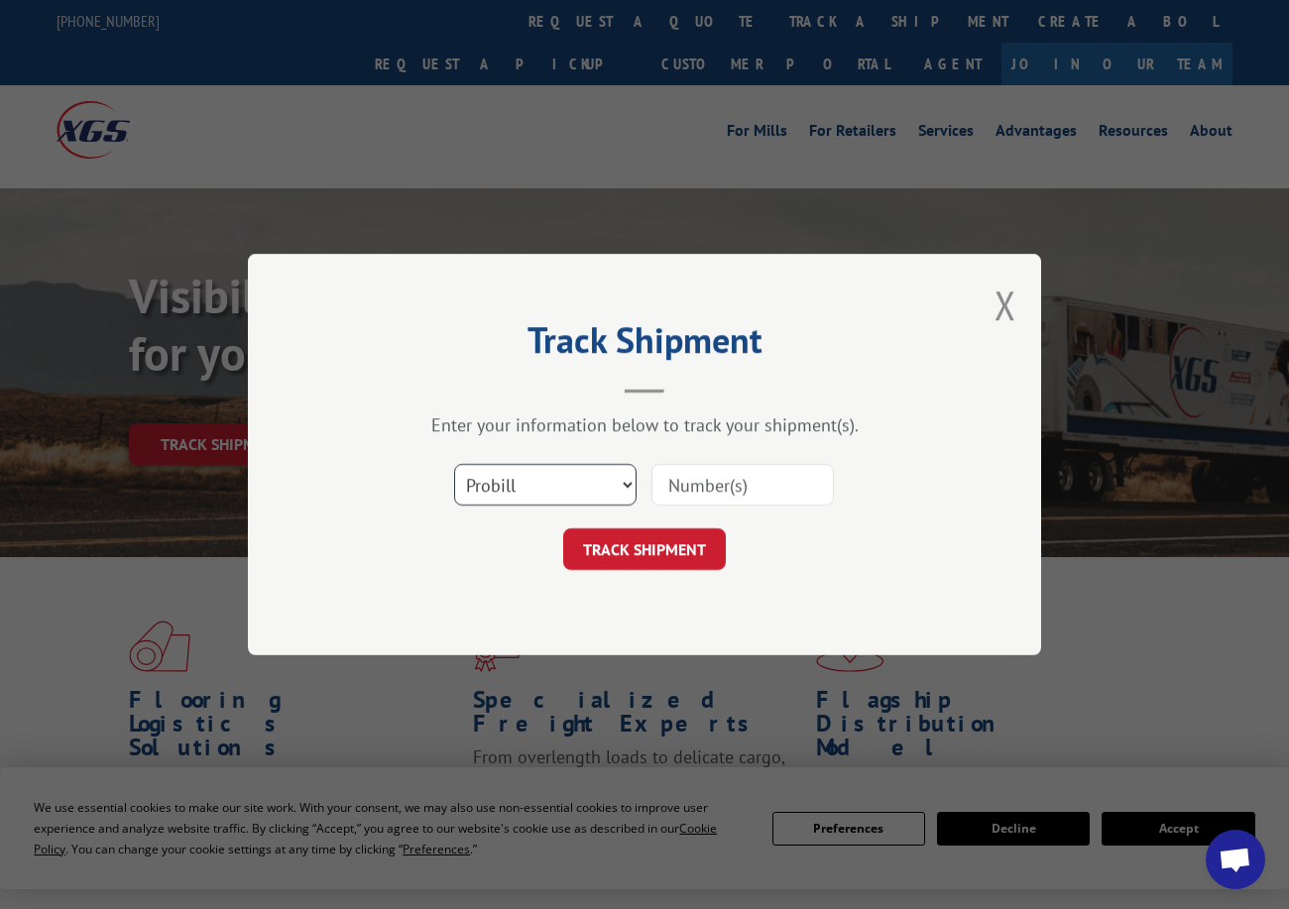
click at [539, 496] on select "Select category... Probill BOL PO" at bounding box center [545, 485] width 182 height 42
select select "po"
click at [454, 464] on select "Select category... Probill BOL PO" at bounding box center [545, 485] width 182 height 42
click at [706, 483] on input at bounding box center [743, 485] width 182 height 42
paste input "20523985"
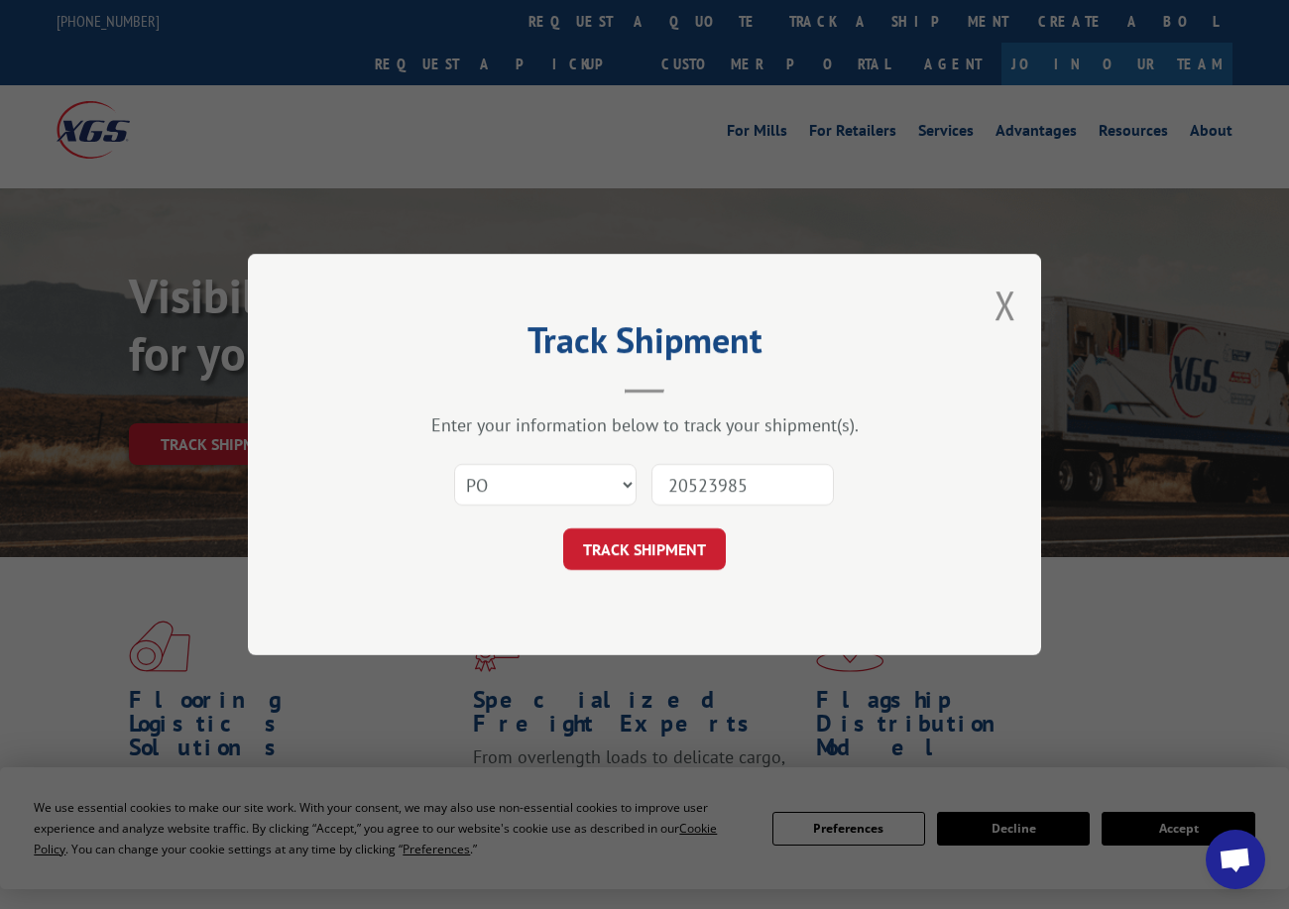
type input "20523985"
click at [639, 572] on div "Track Shipment Enter your information below to track your shipment(s). Select c…" at bounding box center [644, 455] width 793 height 402
click at [608, 529] on button "TRACK SHIPMENT" at bounding box center [644, 550] width 163 height 42
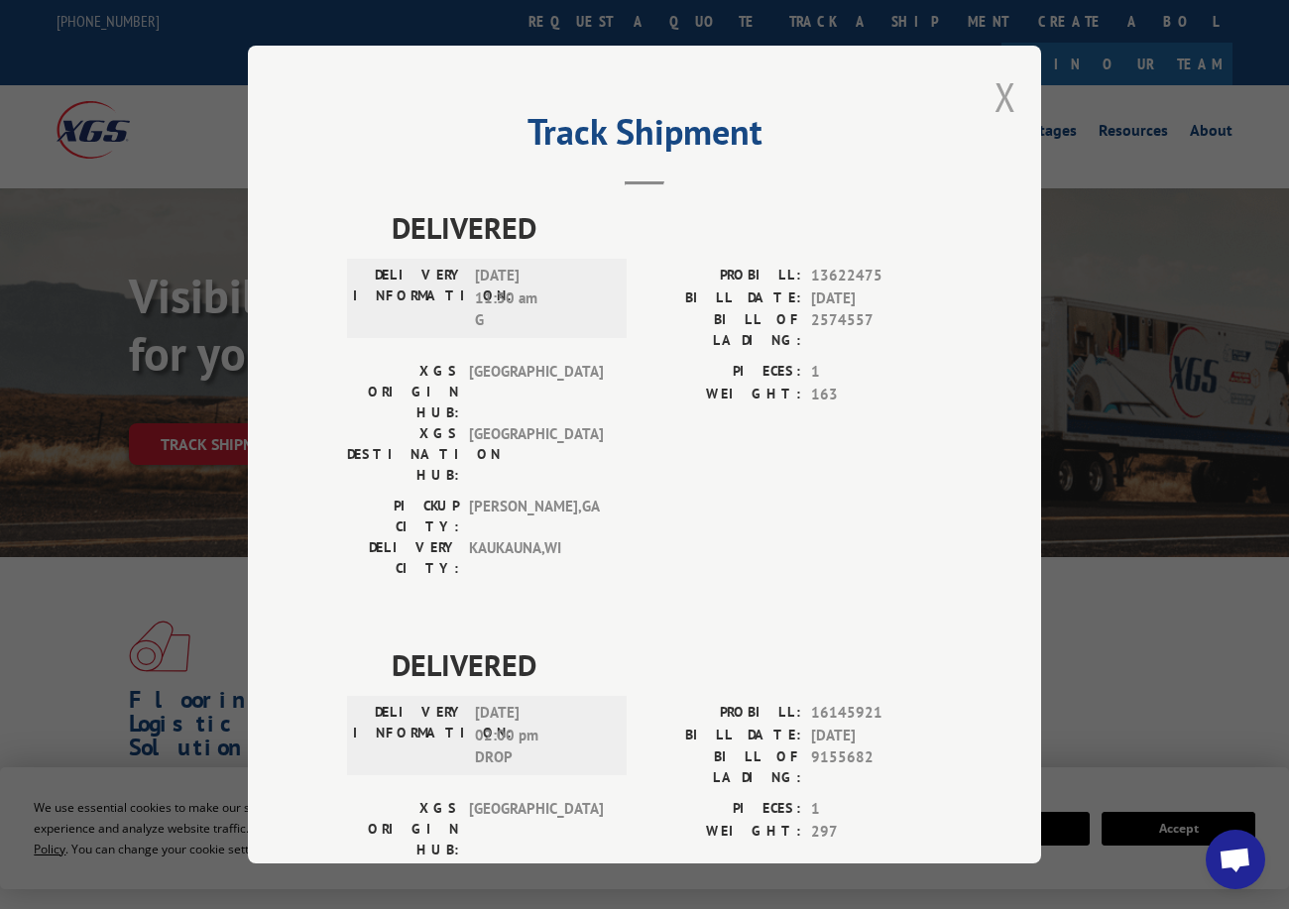
click at [995, 86] on button "Close modal" at bounding box center [1006, 96] width 22 height 53
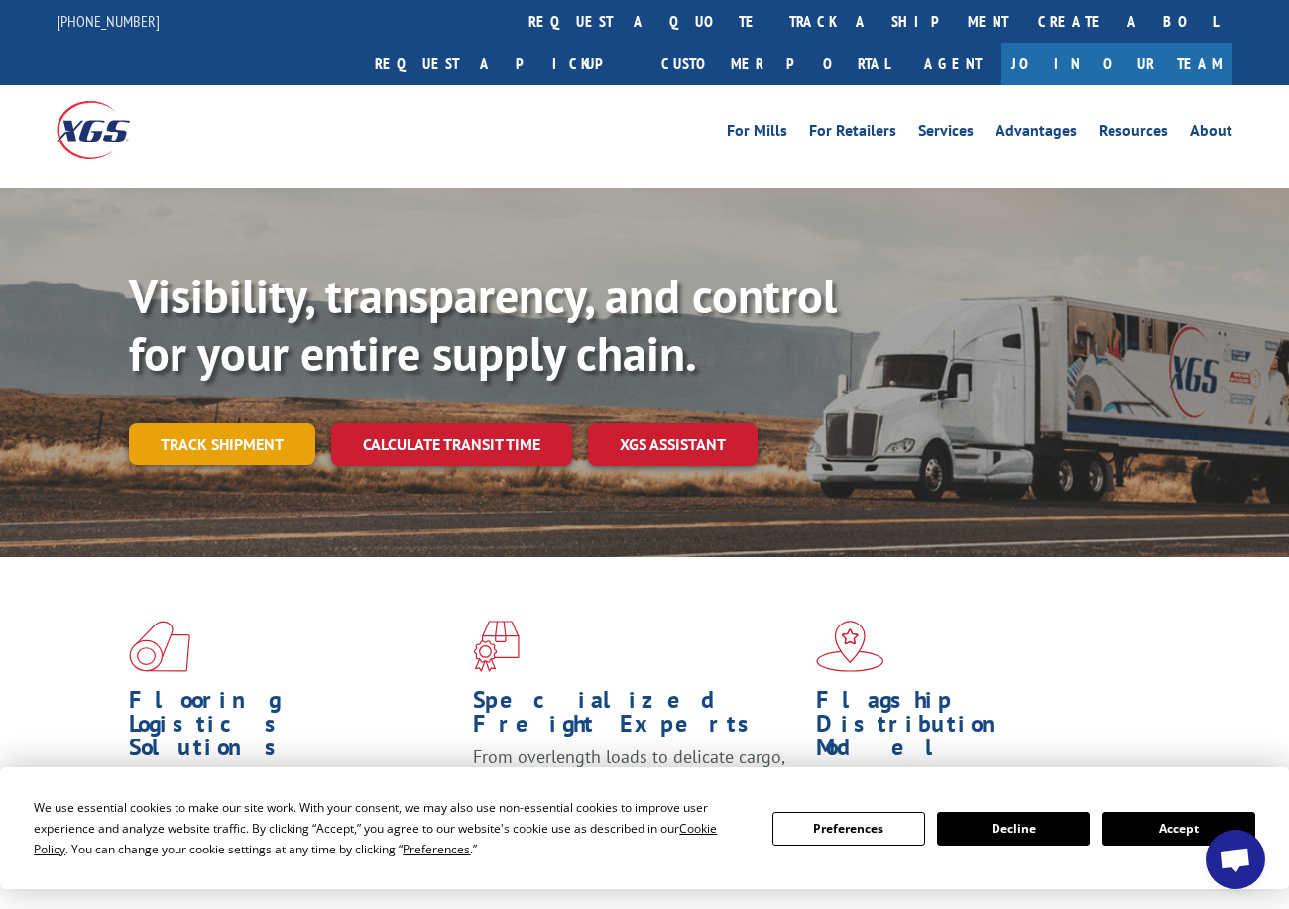
click at [240, 423] on link "Track shipment" at bounding box center [222, 444] width 186 height 42
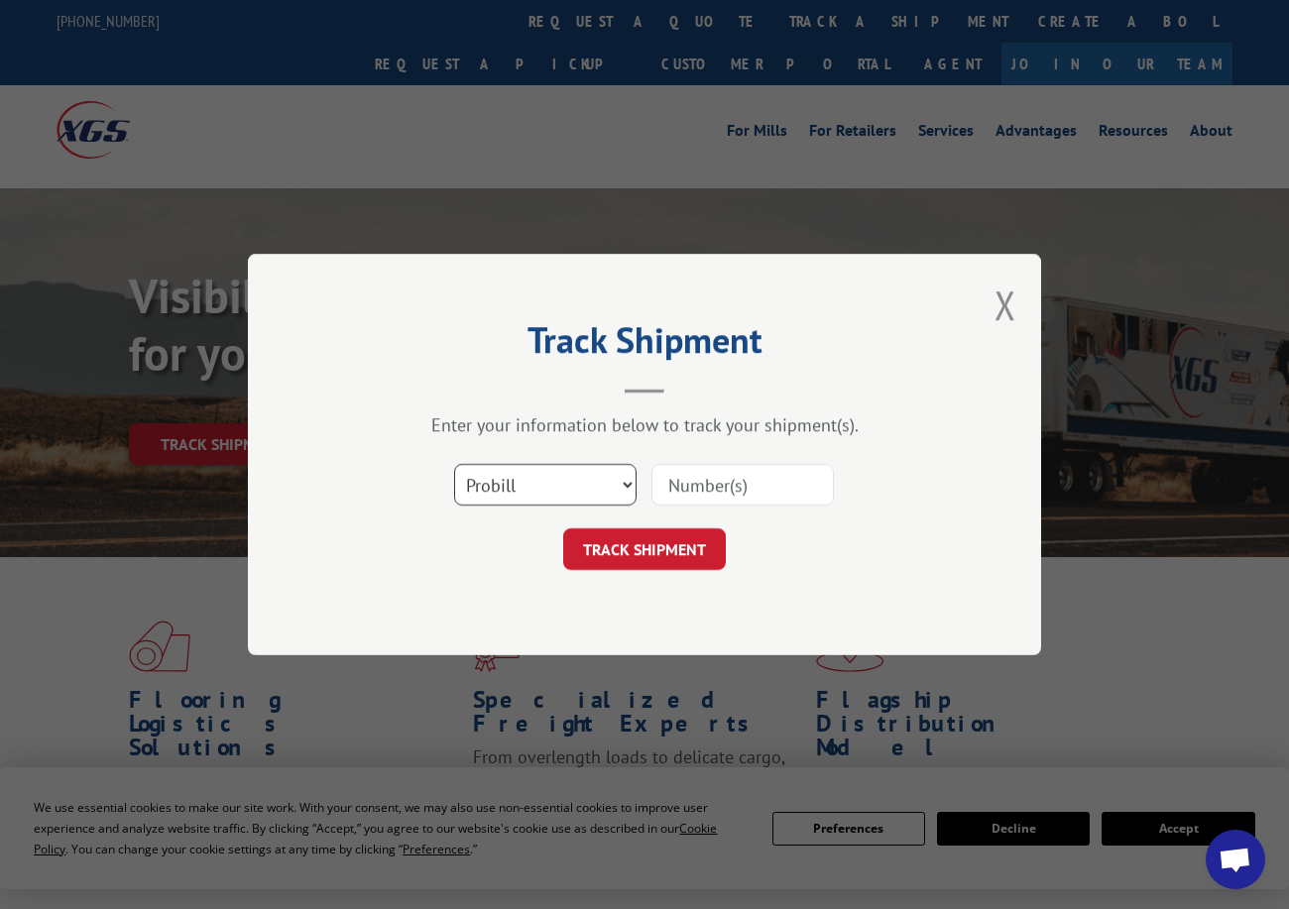
click at [498, 498] on select "Select category... Probill BOL PO" at bounding box center [545, 485] width 182 height 42
select select "po"
click at [454, 464] on select "Select category... Probill BOL PO" at bounding box center [545, 485] width 182 height 42
paste input "47536949"
type input "47536949"
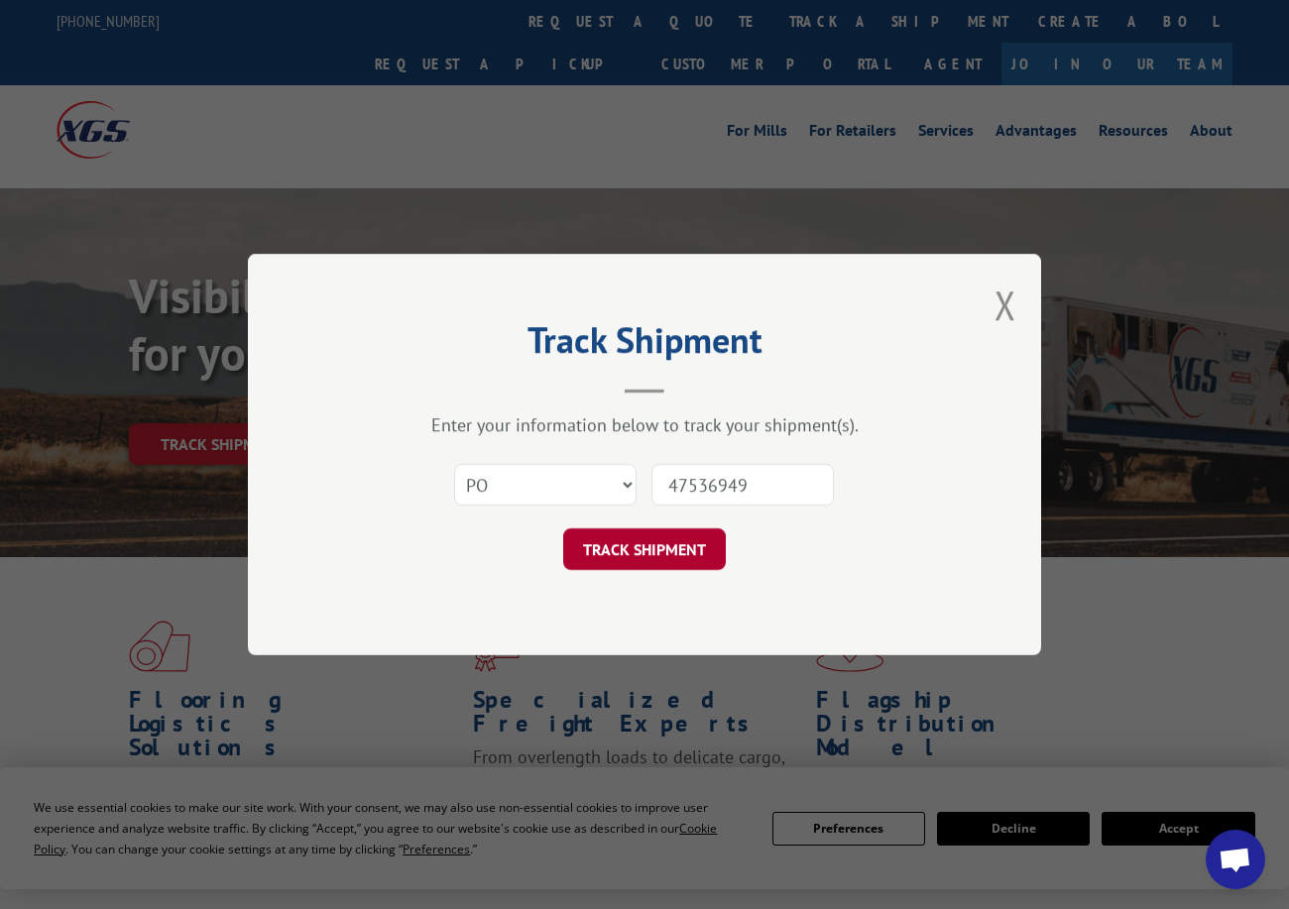
click at [653, 540] on button "TRACK SHIPMENT" at bounding box center [644, 550] width 163 height 42
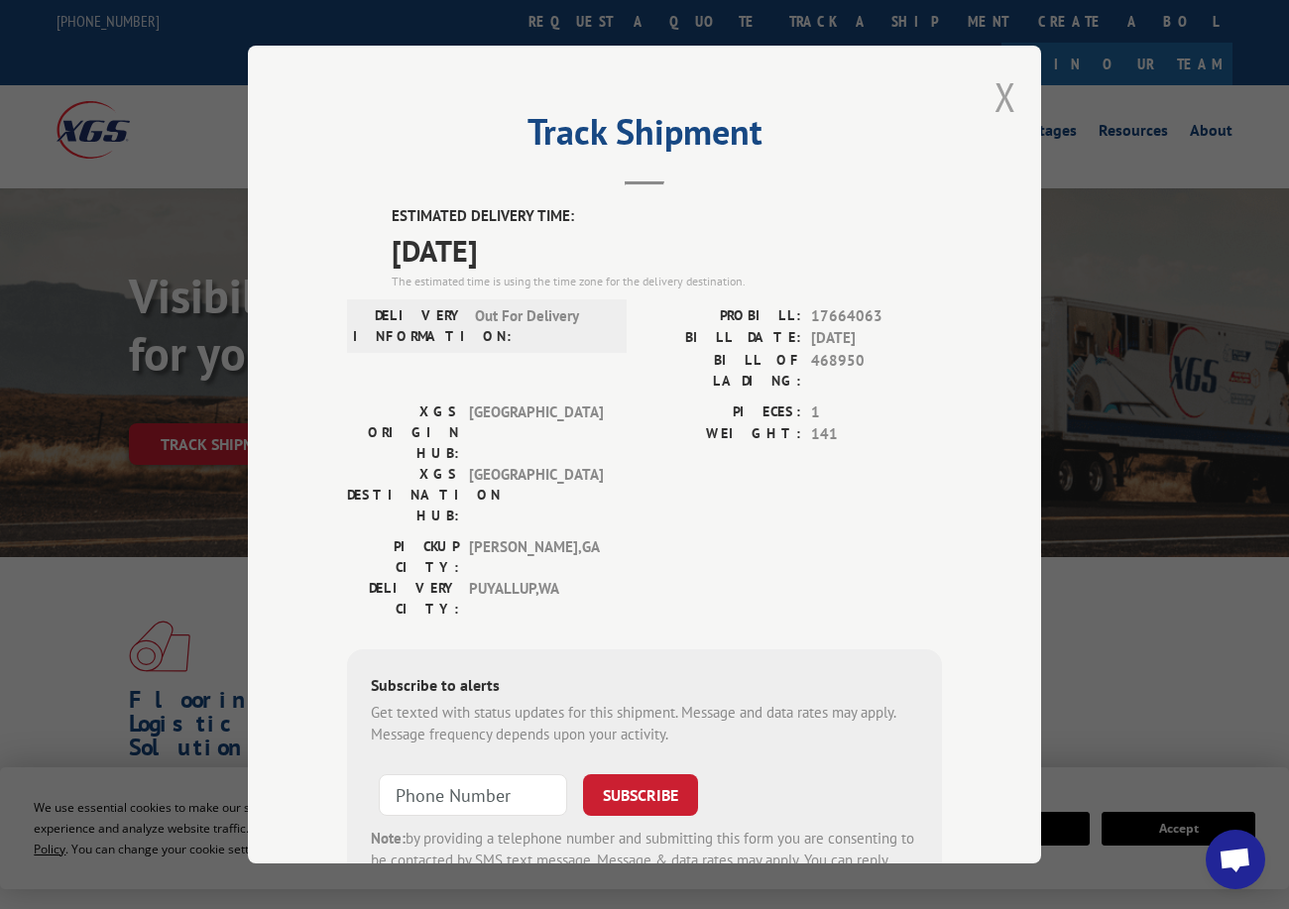
click at [995, 94] on button "Close modal" at bounding box center [1006, 96] width 22 height 53
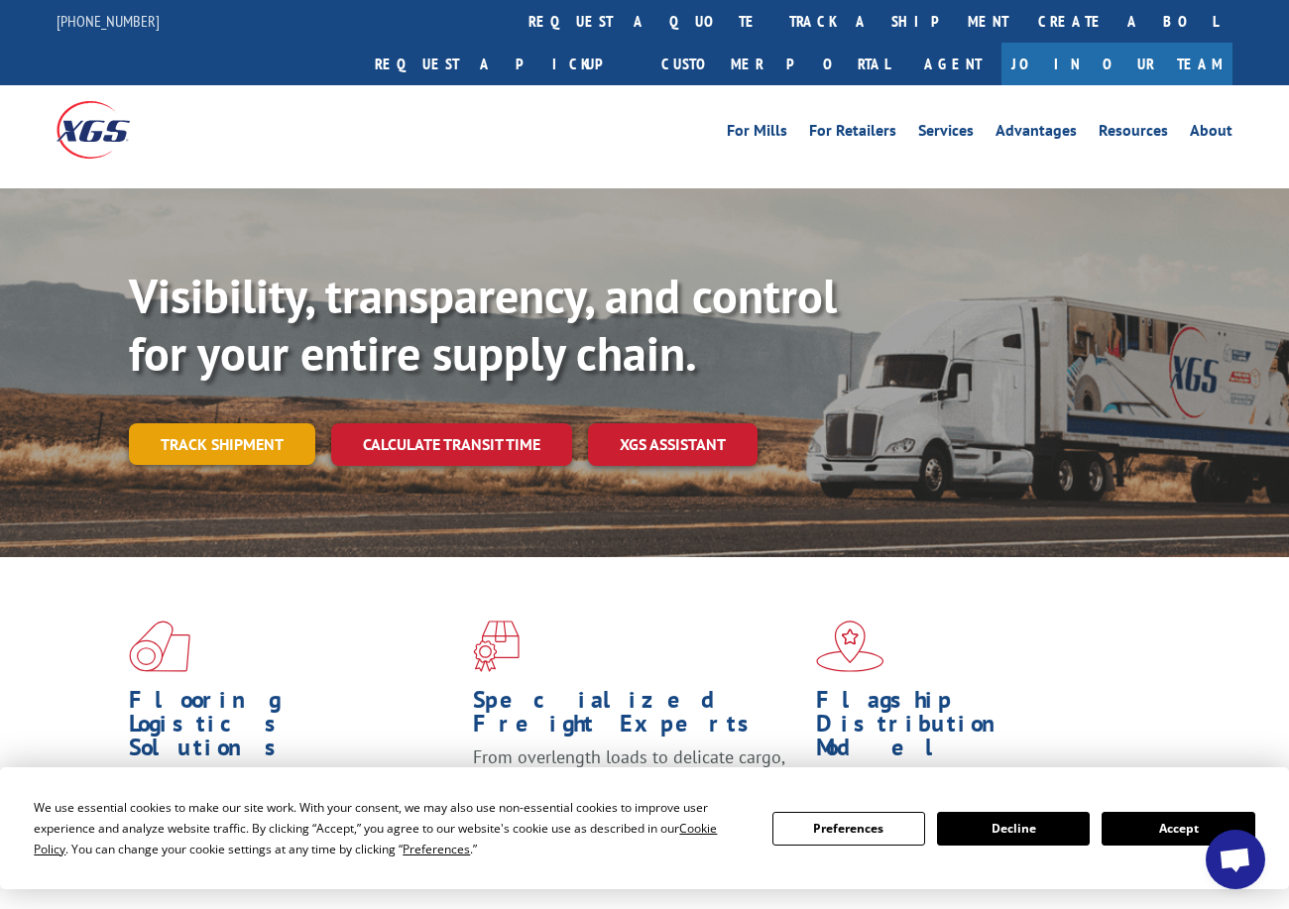
click at [245, 423] on link "Track shipment" at bounding box center [222, 444] width 186 height 42
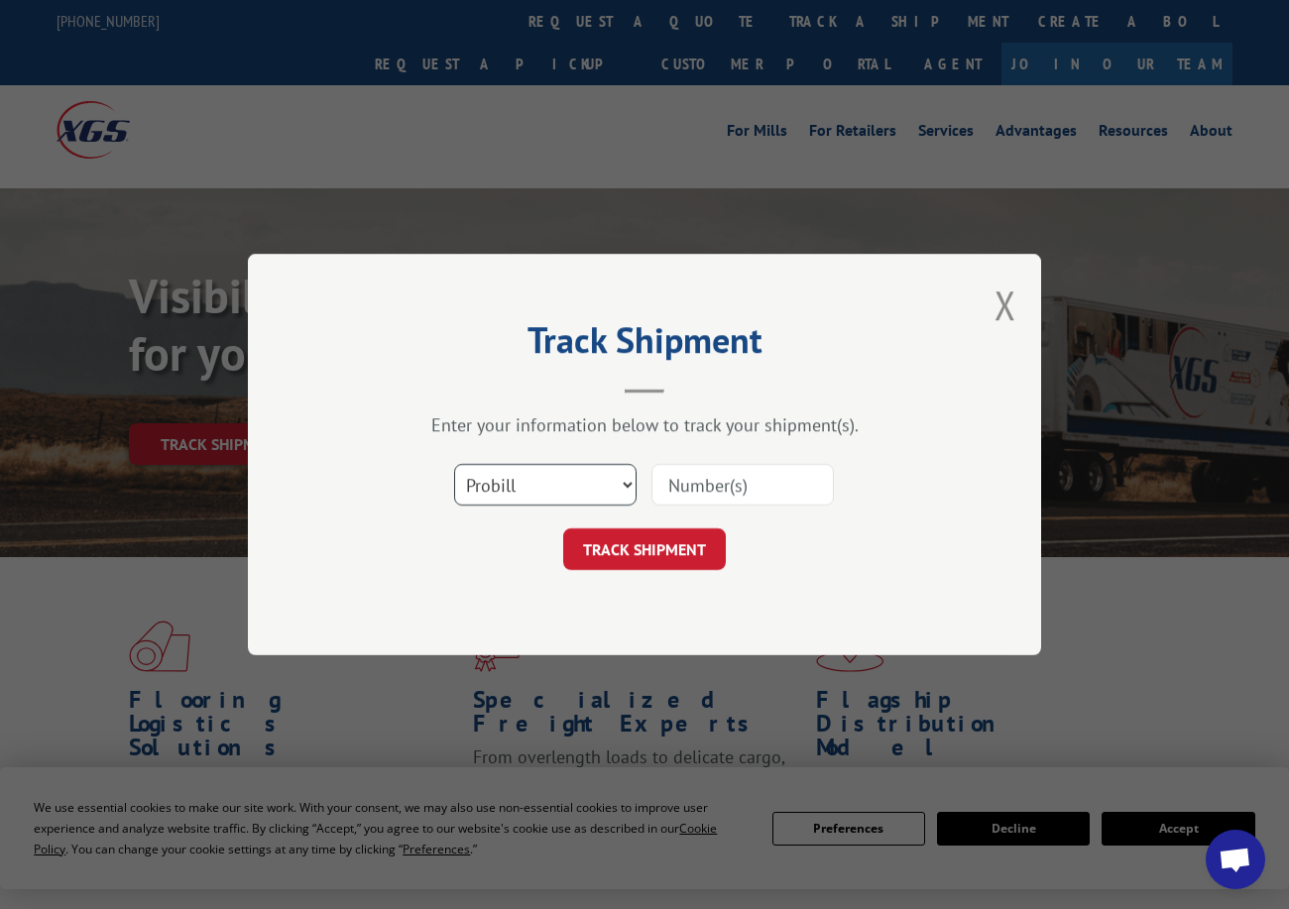
click at [549, 469] on select "Select category... Probill BOL PO" at bounding box center [545, 485] width 182 height 42
select select "po"
click at [454, 464] on select "Select category... Probill BOL PO" at bounding box center [545, 485] width 182 height 42
click at [691, 484] on input at bounding box center [743, 485] width 182 height 42
click at [682, 534] on button "TRACK SHIPMENT" at bounding box center [644, 550] width 163 height 42
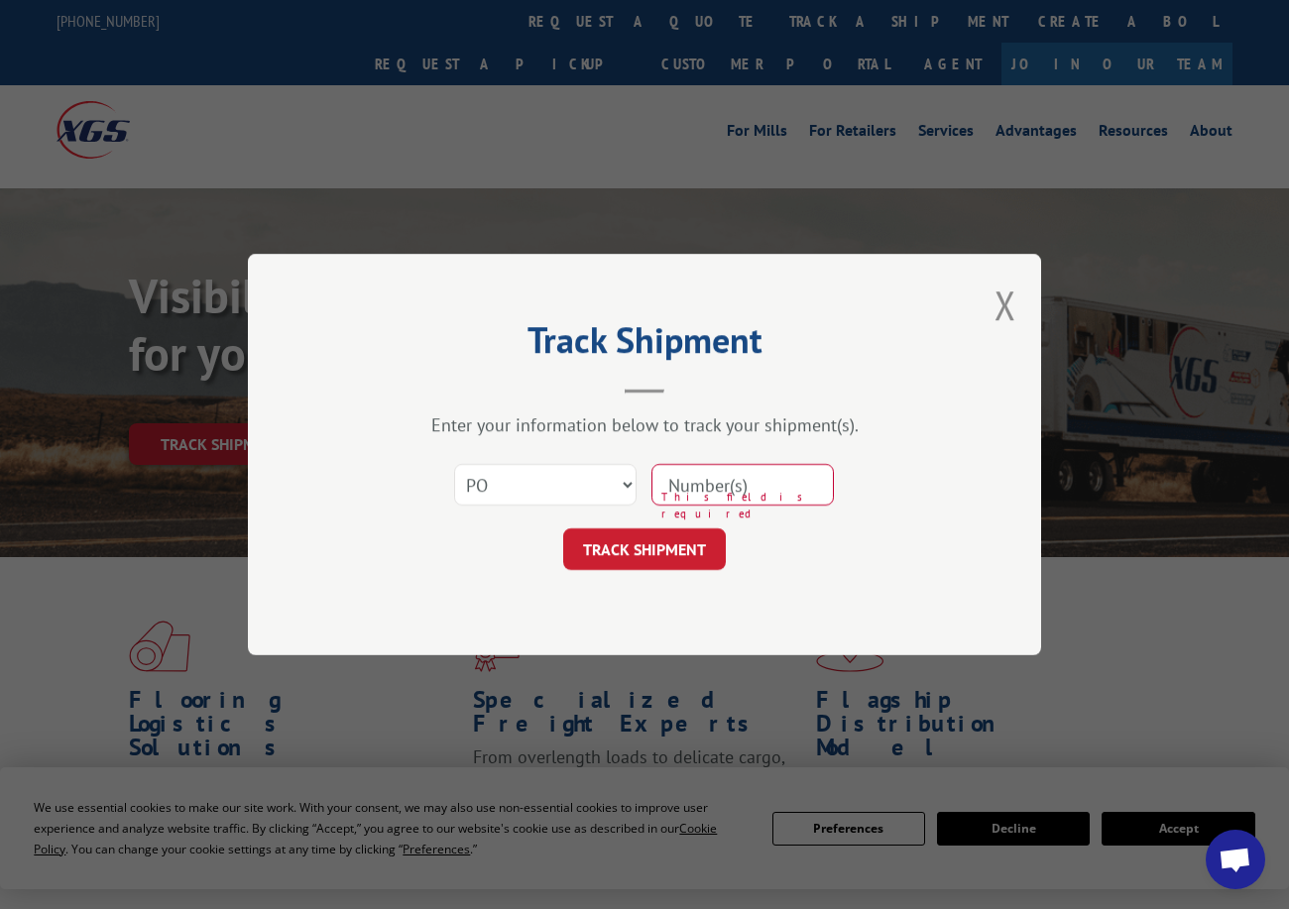
paste input "24525196"
type input "24525196"
click at [657, 548] on button "TRACK SHIPMENT" at bounding box center [644, 550] width 163 height 42
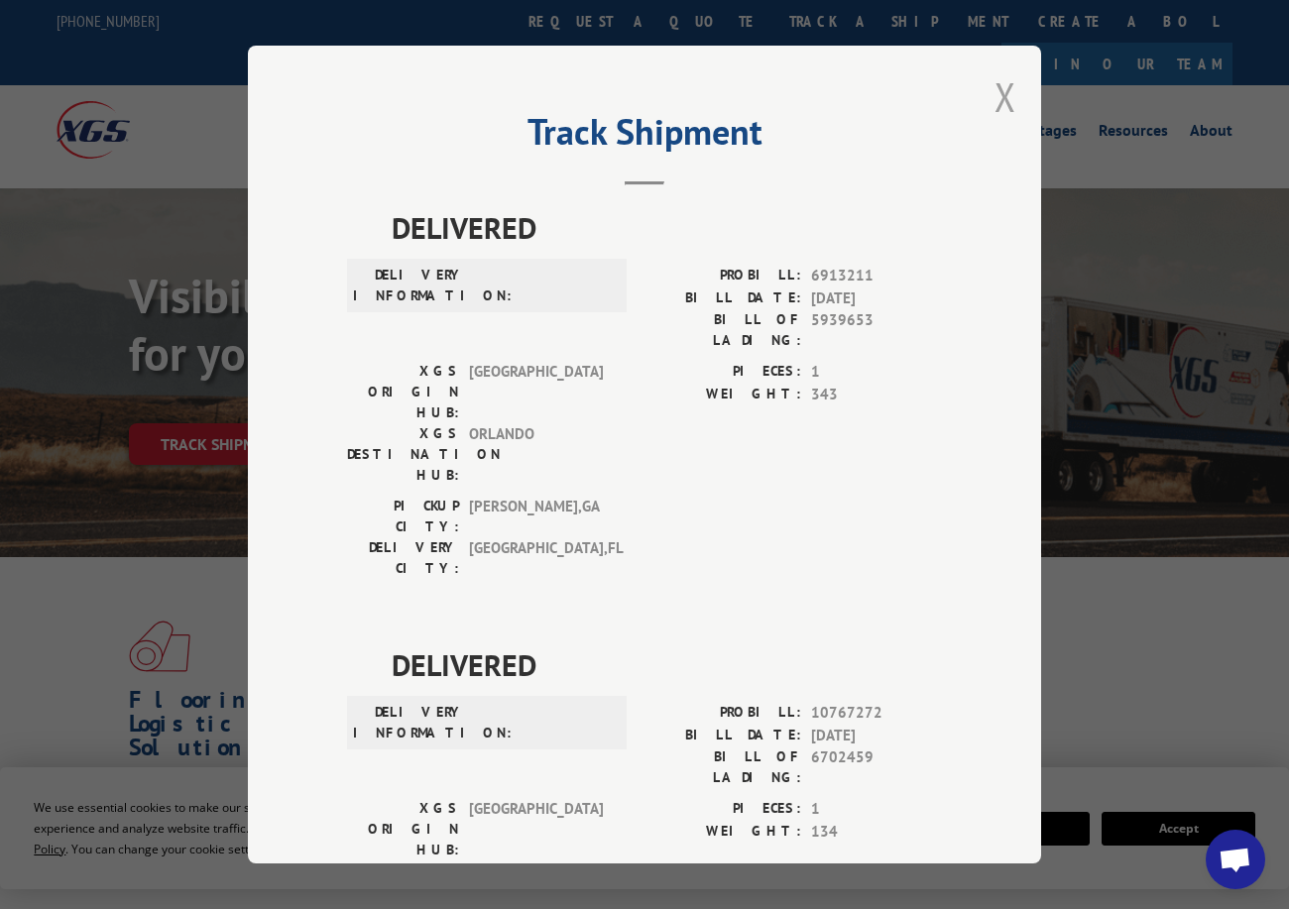
click at [1004, 96] on button "Close modal" at bounding box center [1006, 96] width 22 height 53
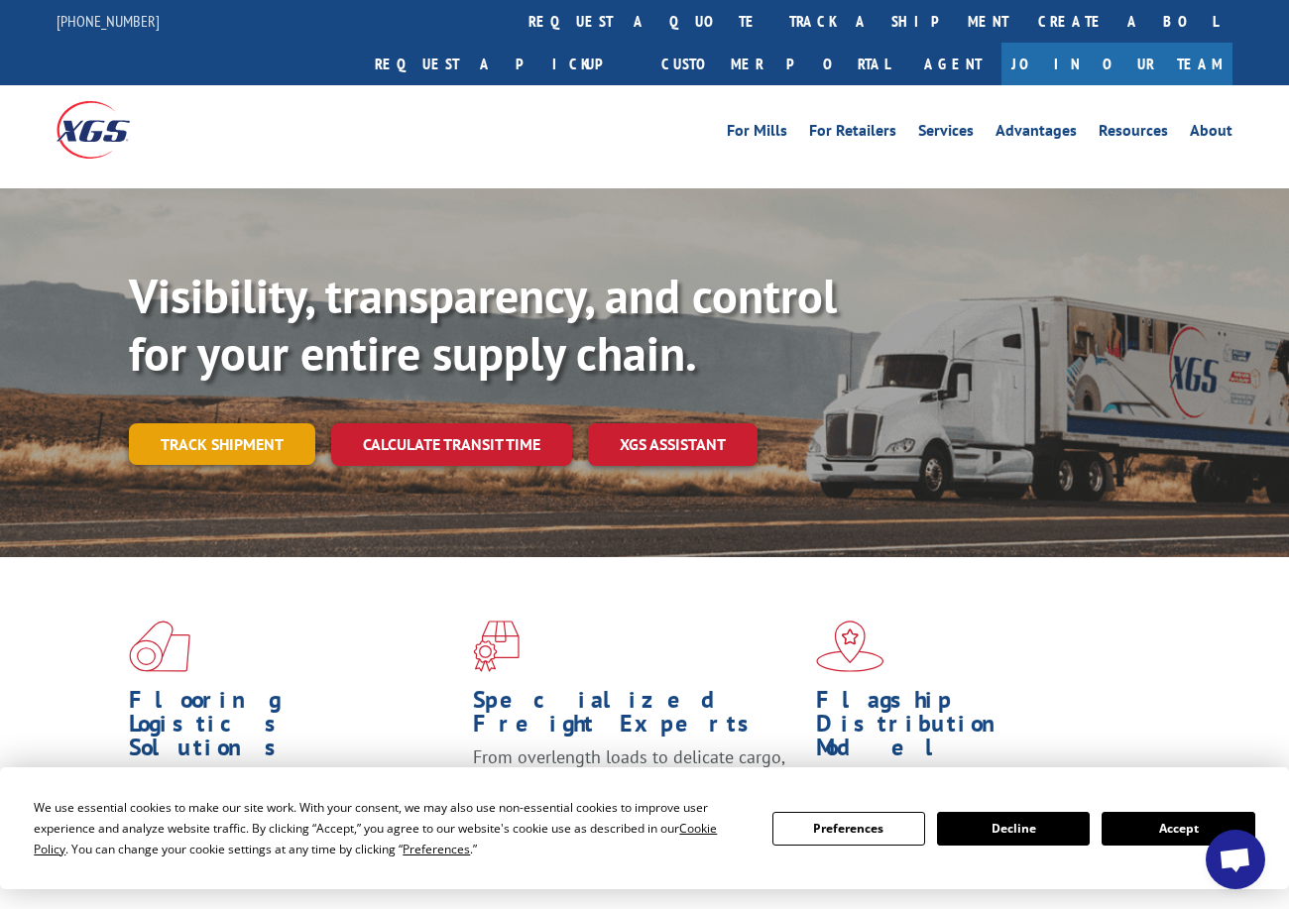
click at [224, 423] on link "Track shipment" at bounding box center [222, 444] width 186 height 42
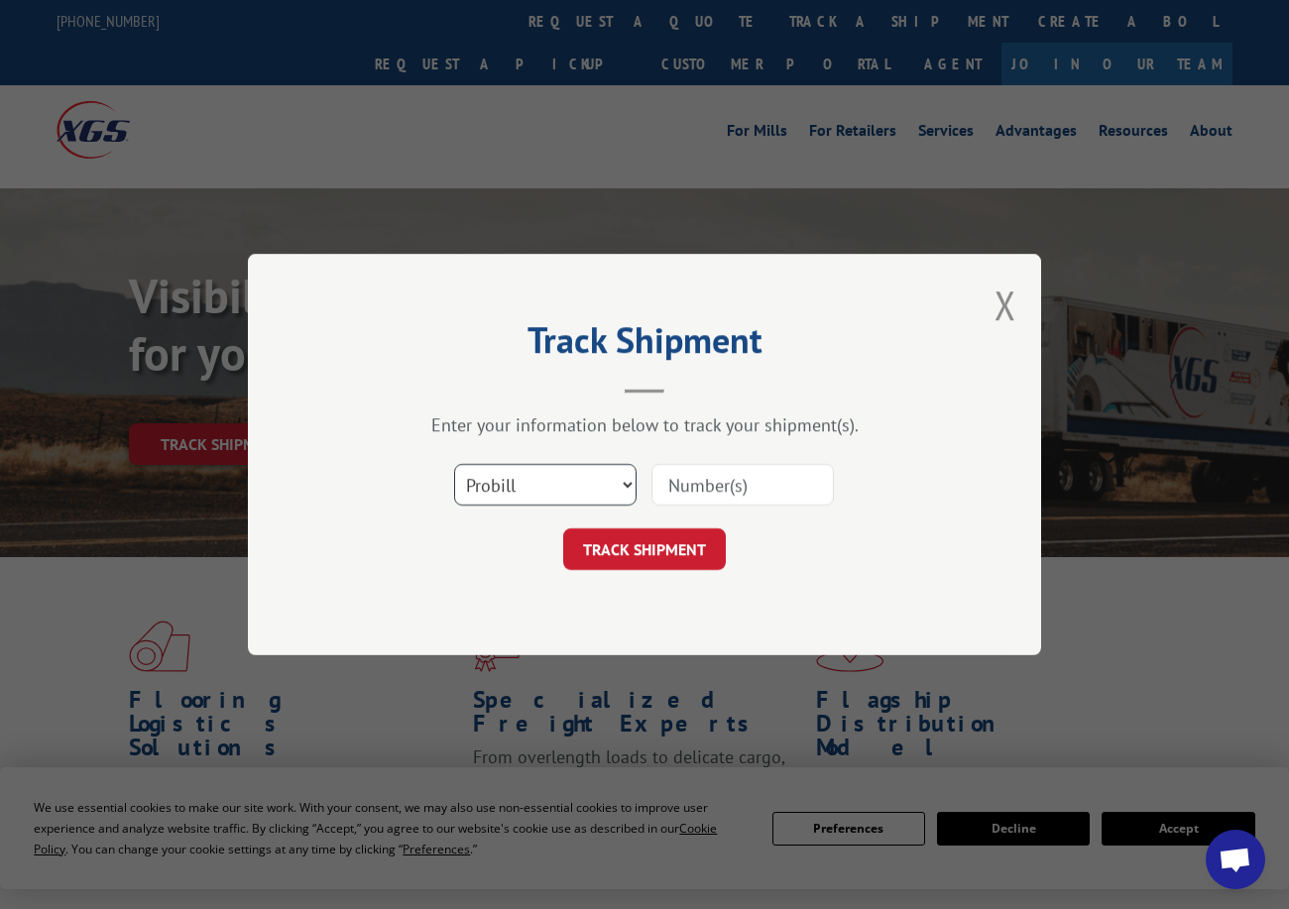
click at [526, 502] on select "Select category... Probill BOL PO" at bounding box center [545, 485] width 182 height 42
select select "po"
click at [454, 464] on select "Select category... Probill BOL PO" at bounding box center [545, 485] width 182 height 42
click at [727, 494] on input at bounding box center [743, 485] width 182 height 42
paste input "62536348"
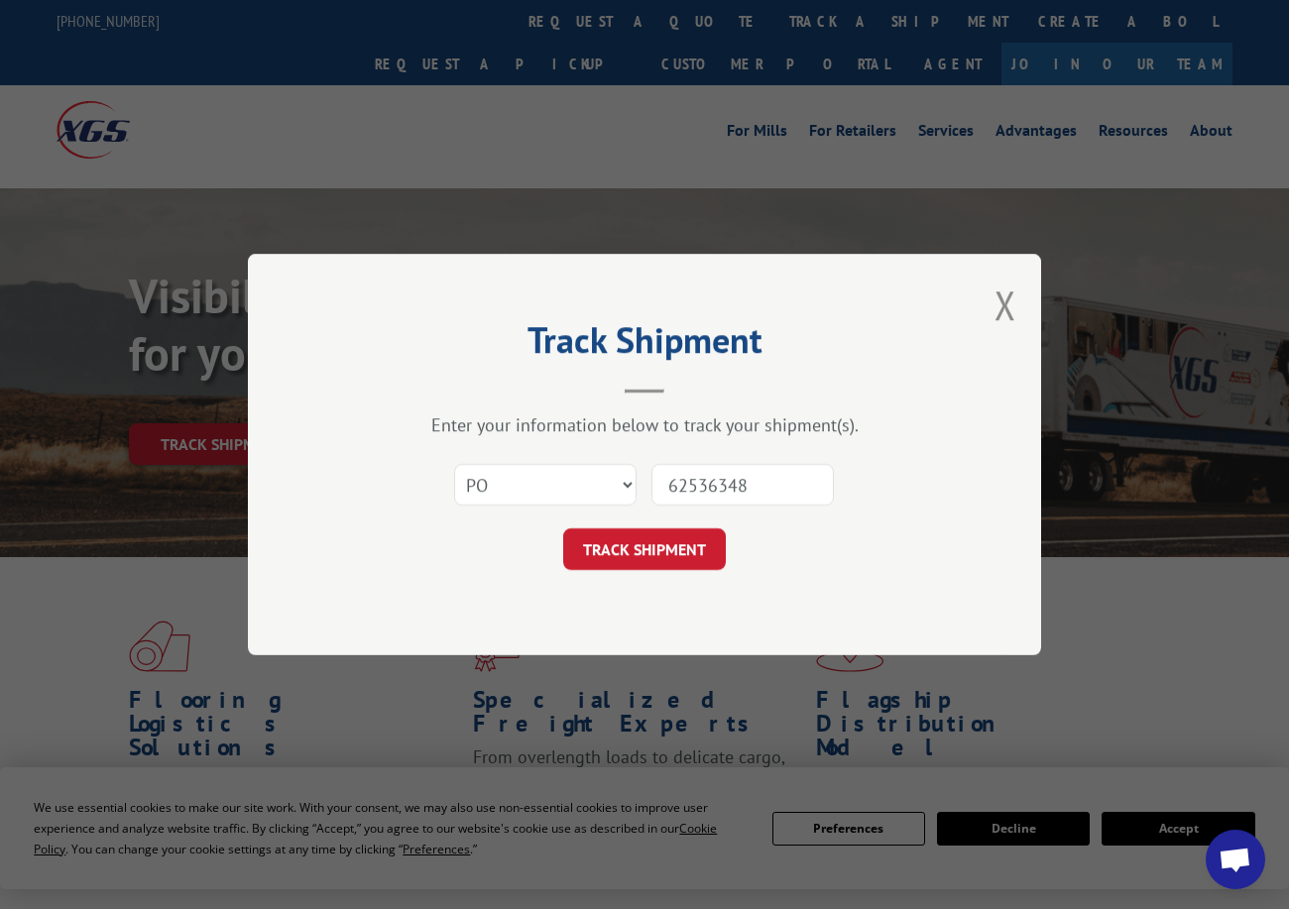
paste input "62536348"
drag, startPoint x: 772, startPoint y: 484, endPoint x: 603, endPoint y: 487, distance: 169.6
click at [607, 487] on div "Select category... Probill BOL PO 6253634862536348" at bounding box center [644, 484] width 595 height 65
paste input
type input "62536348"
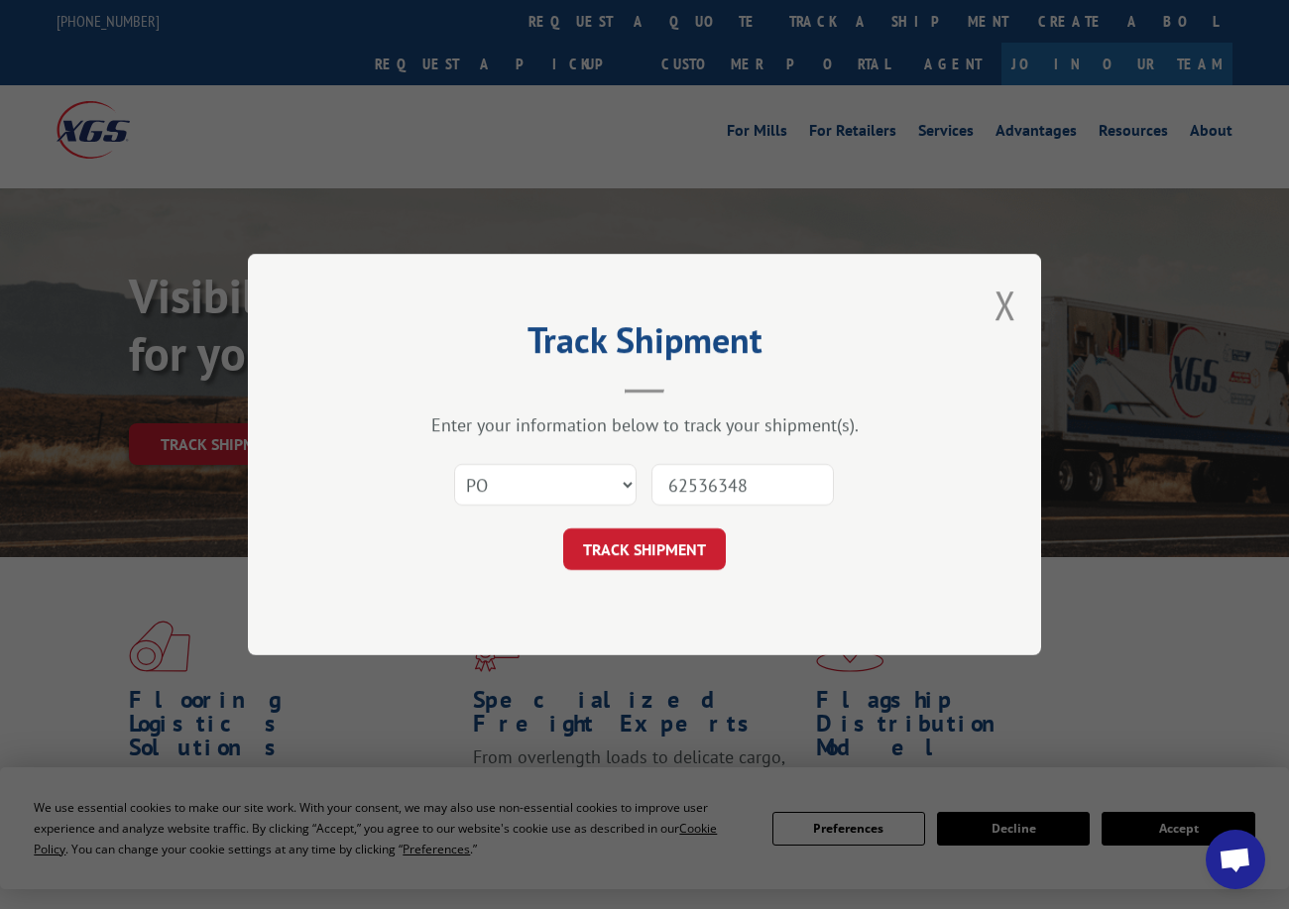
click at [700, 556] on button "TRACK SHIPMENT" at bounding box center [644, 550] width 163 height 42
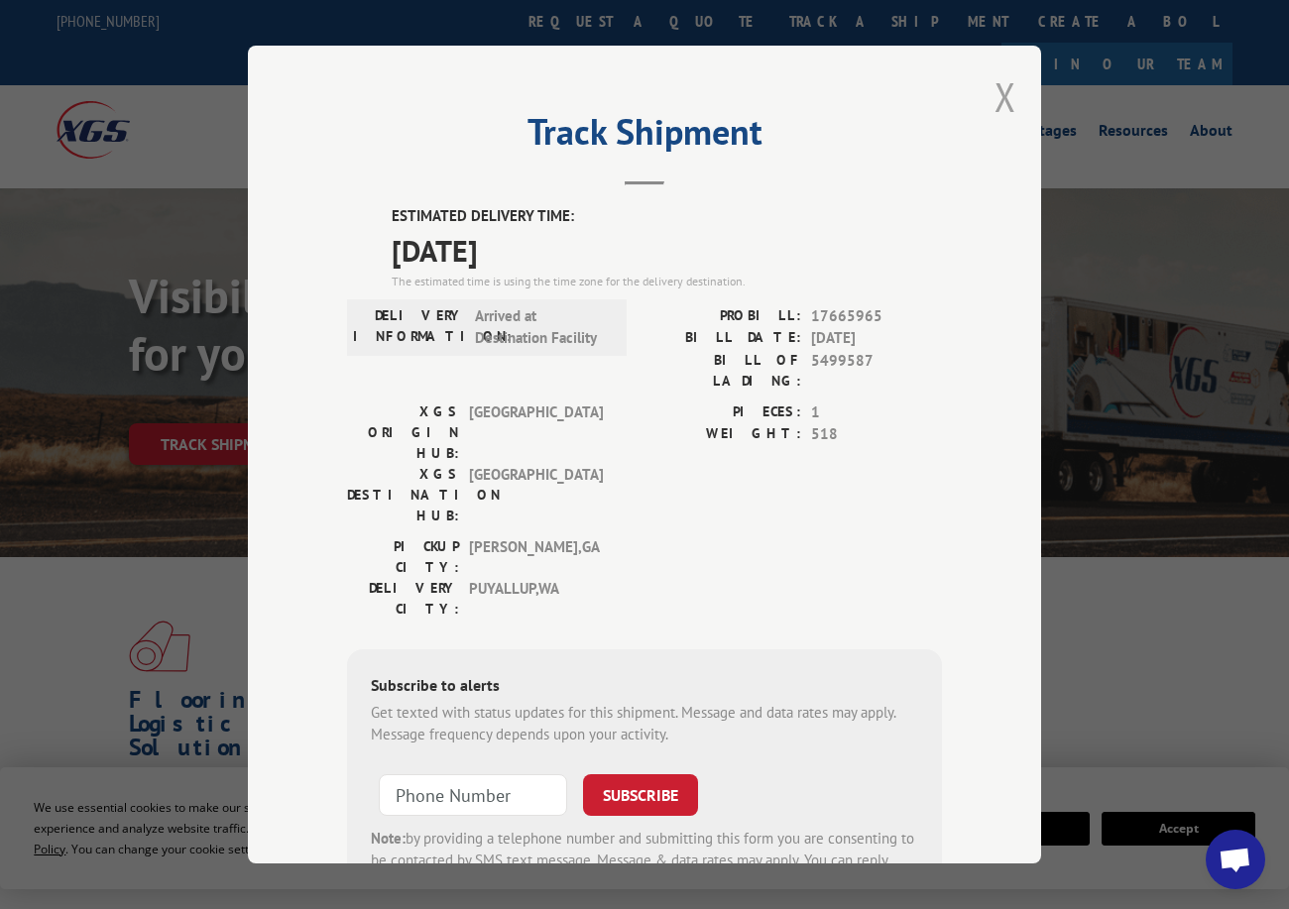
click at [997, 95] on button "Close modal" at bounding box center [1006, 96] width 22 height 53
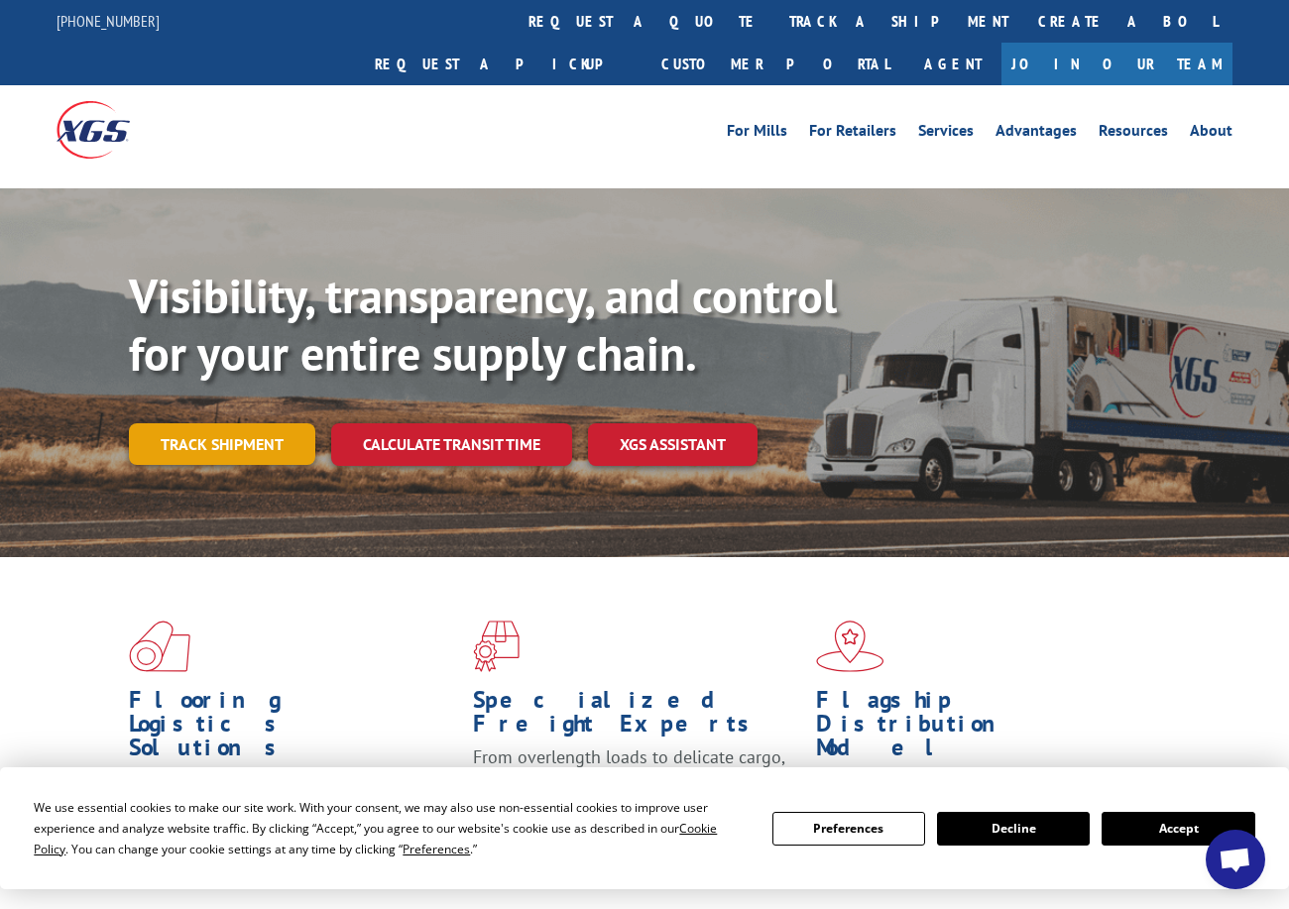
click at [205, 423] on link "Track shipment" at bounding box center [222, 444] width 186 height 42
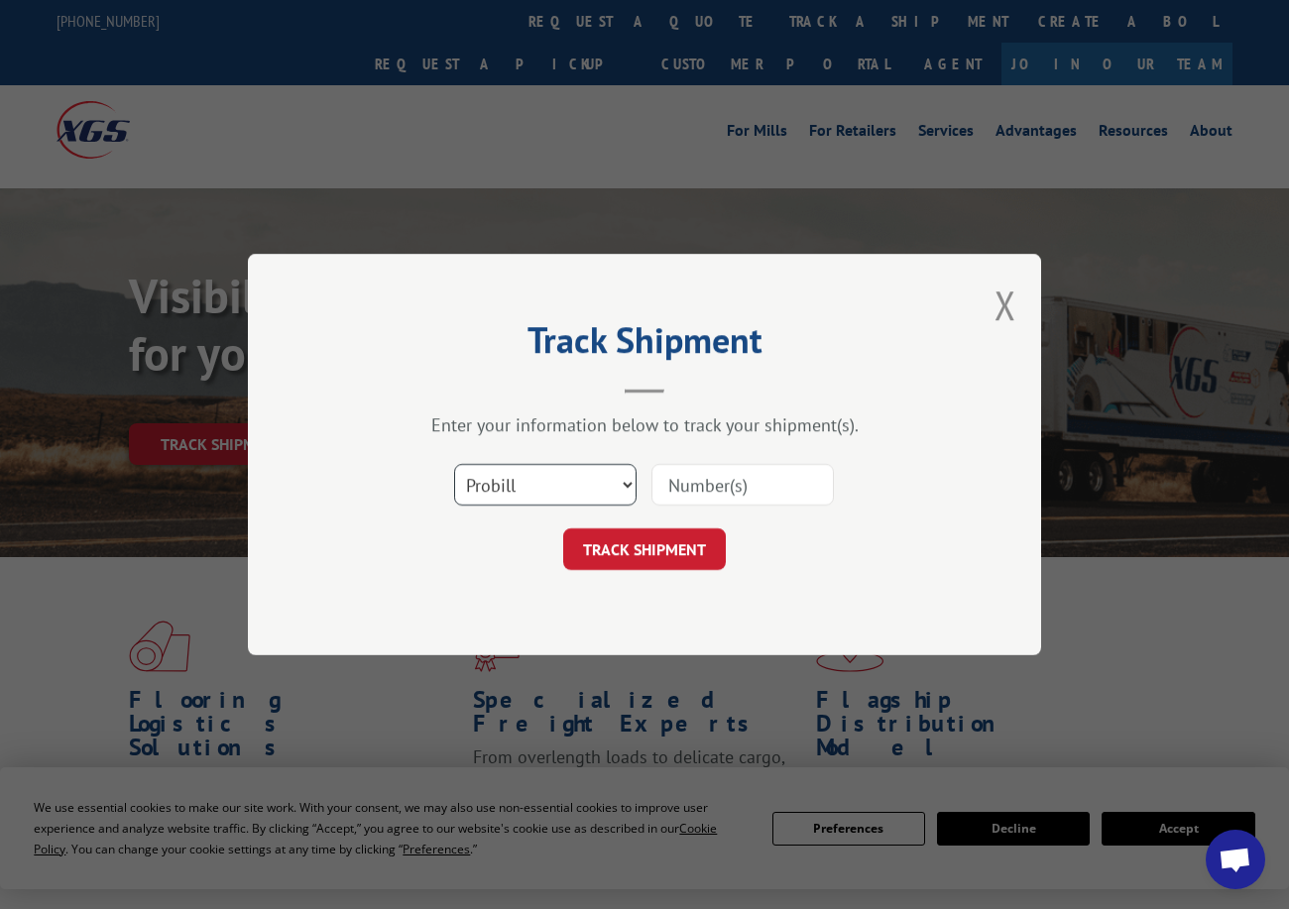
click at [582, 489] on select "Select category... Probill BOL PO" at bounding box center [545, 485] width 182 height 42
select select "po"
click at [454, 464] on select "Select category... Probill BOL PO" at bounding box center [545, 485] width 182 height 42
click at [703, 477] on input at bounding box center [743, 485] width 182 height 42
paste input "64542869"
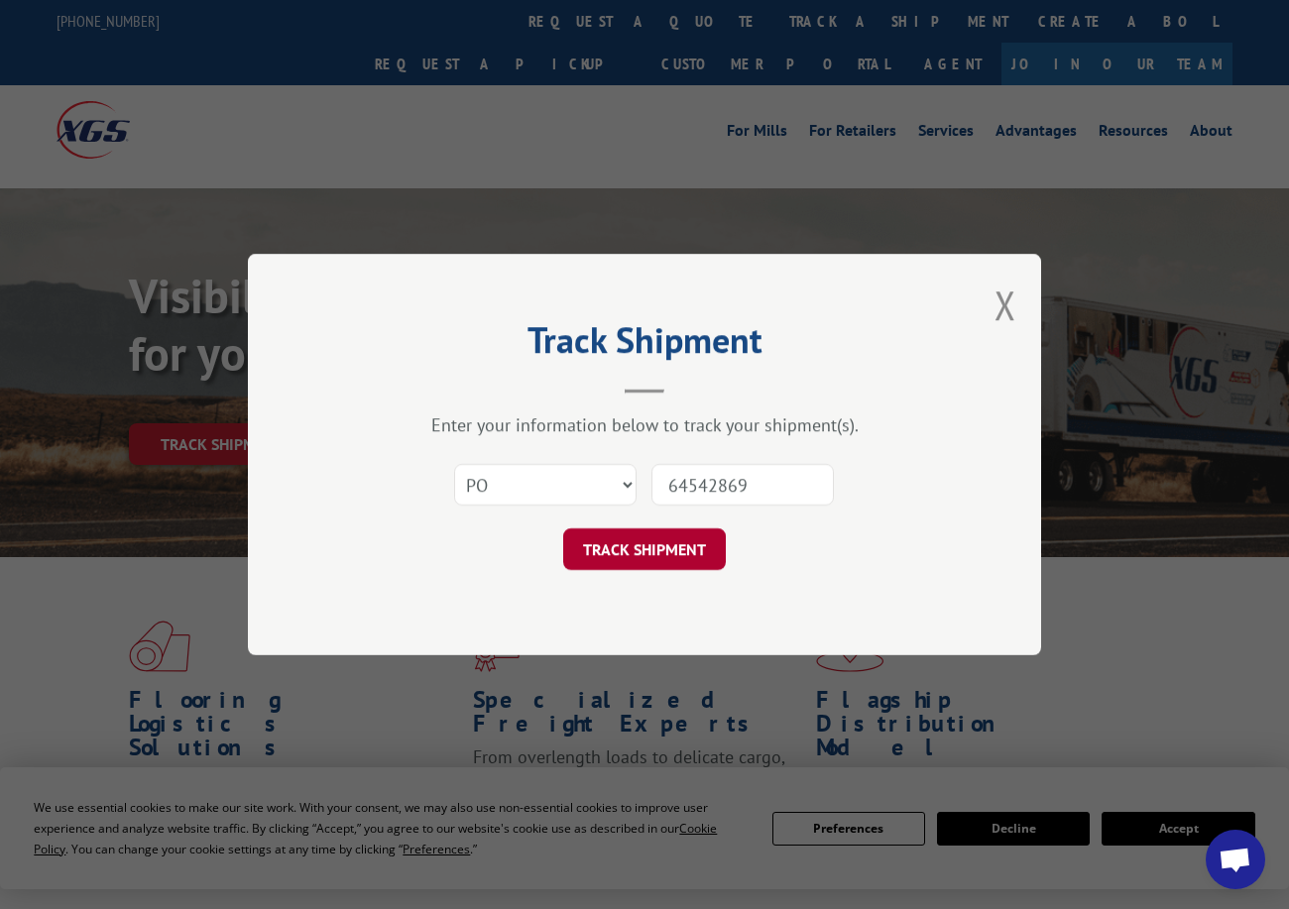
type input "64542869"
click at [667, 546] on button "TRACK SHIPMENT" at bounding box center [644, 550] width 163 height 42
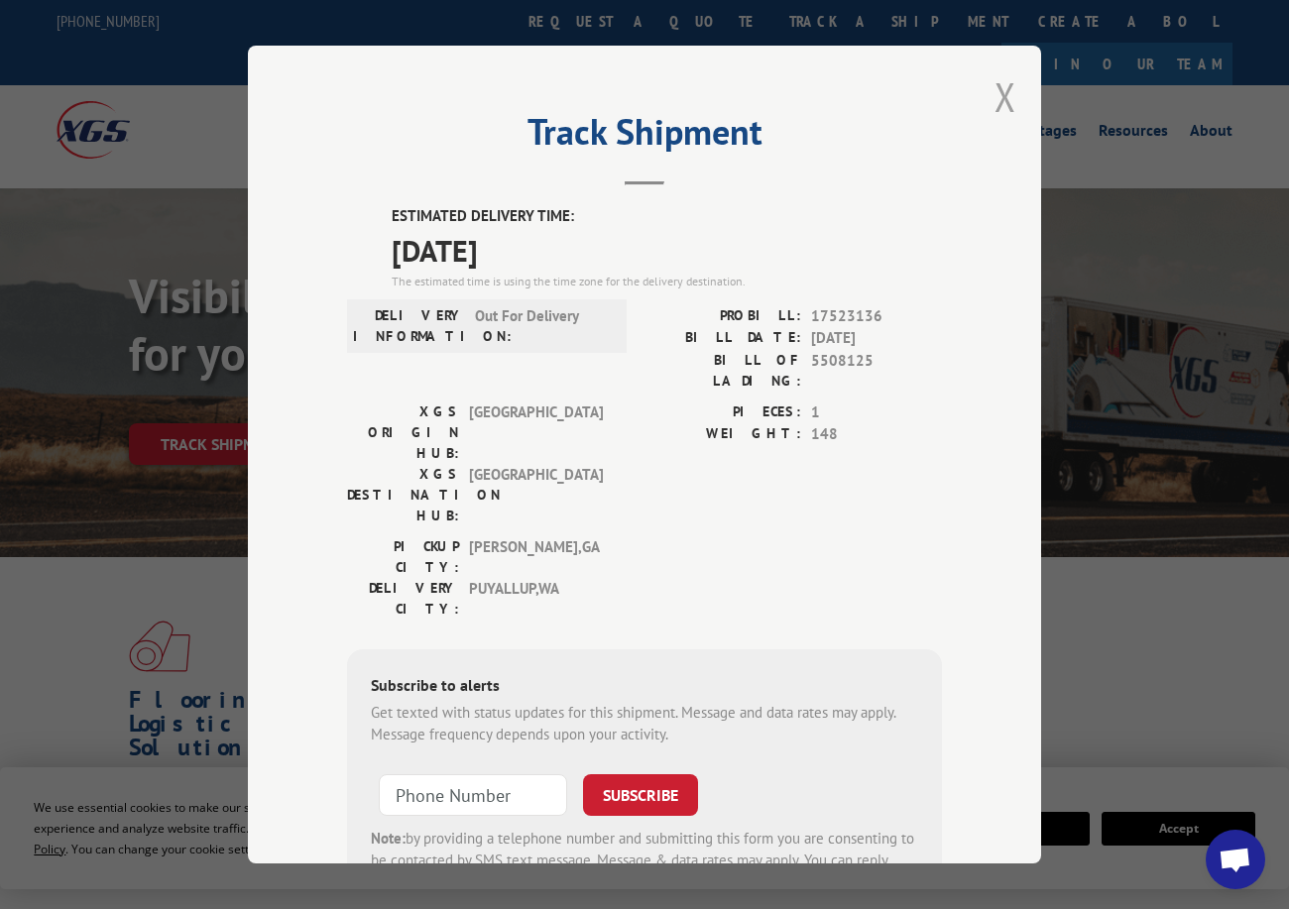
click at [996, 97] on button "Close modal" at bounding box center [1006, 96] width 22 height 53
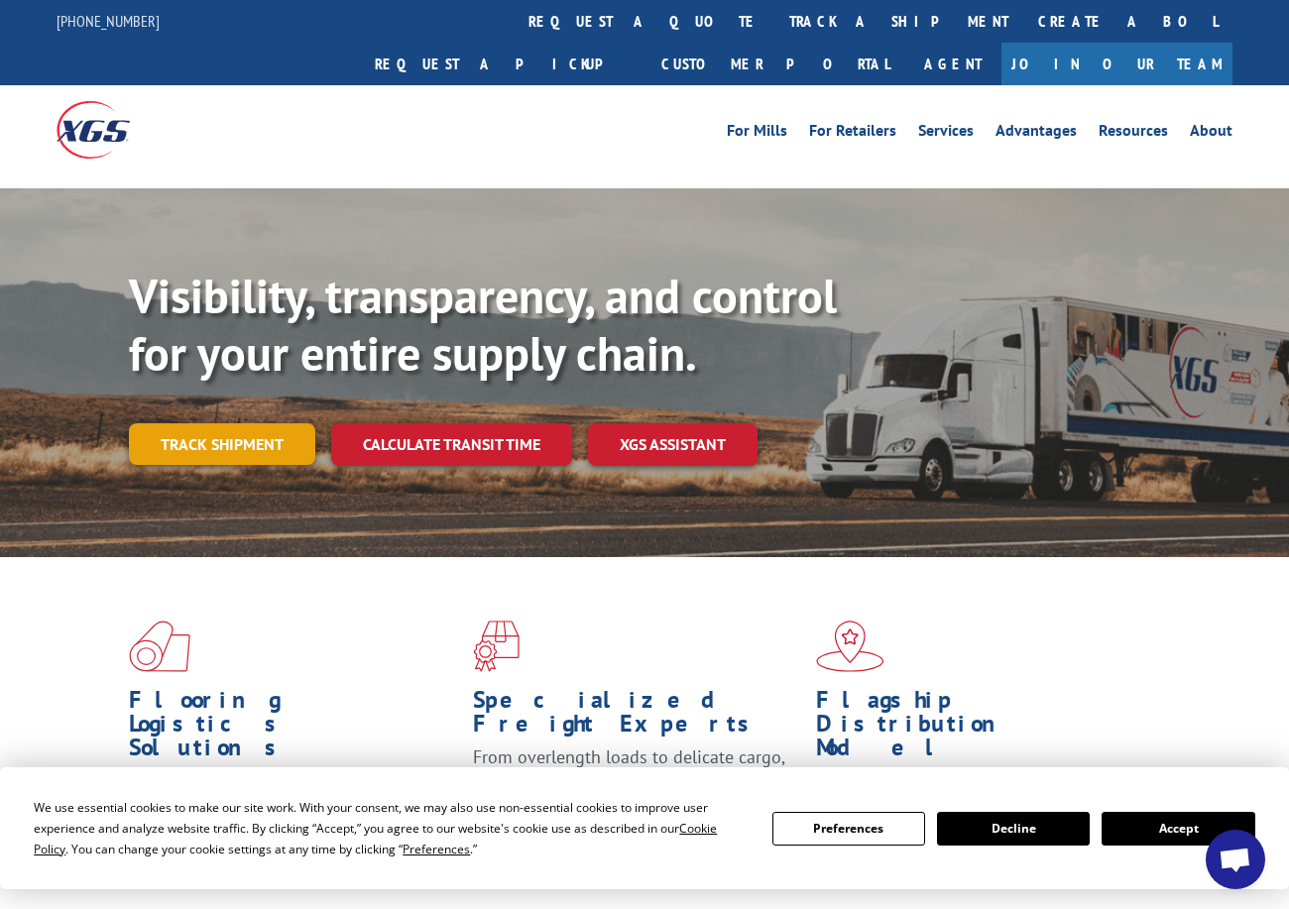
click at [239, 423] on link "Track shipment" at bounding box center [222, 444] width 186 height 42
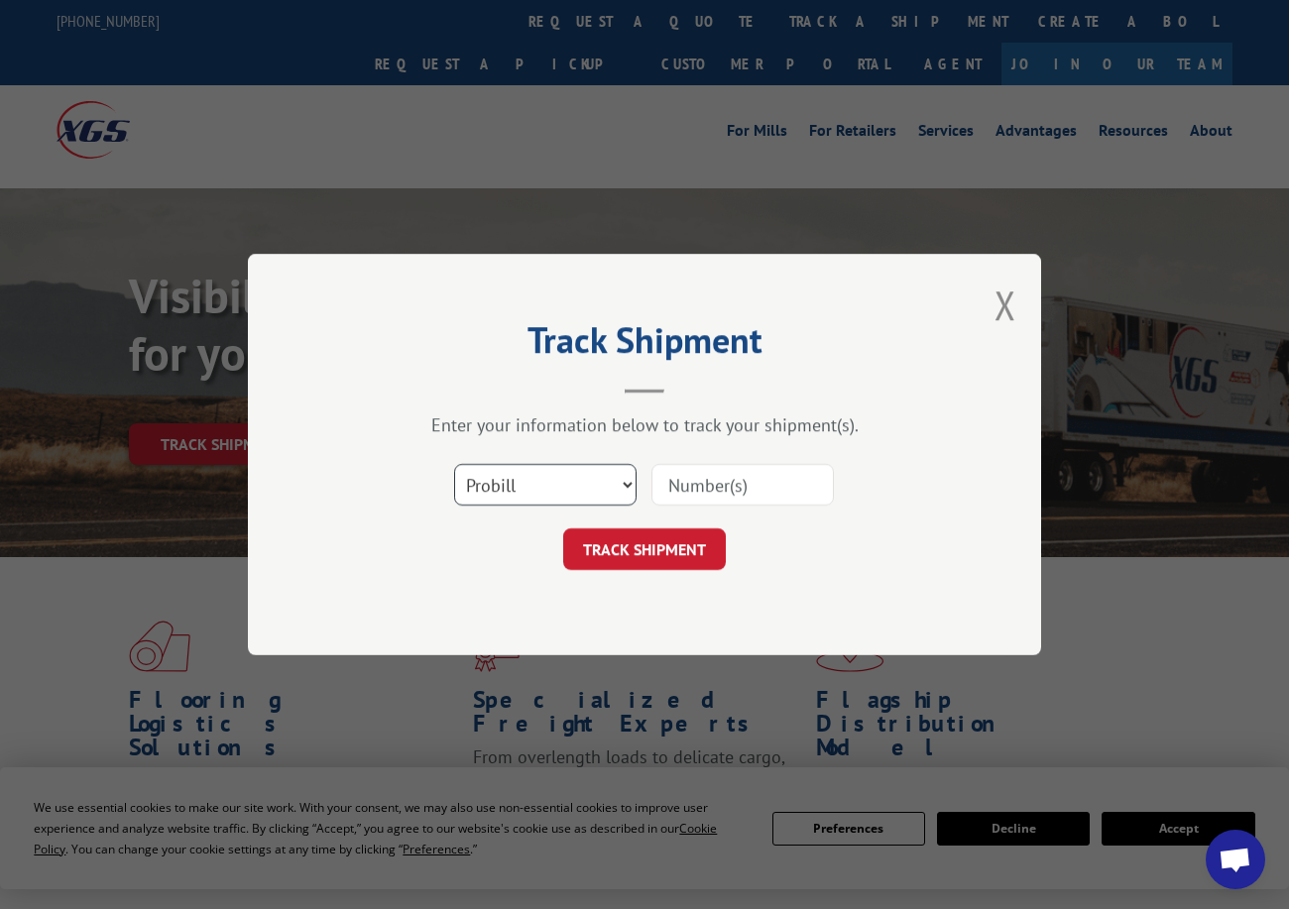
click at [546, 494] on select "Select category... Probill BOL PO" at bounding box center [545, 485] width 182 height 42
select select "po"
click at [454, 464] on select "Select category... Probill BOL PO" at bounding box center [545, 485] width 182 height 42
click at [702, 479] on input at bounding box center [743, 485] width 182 height 42
paste input "16517320"
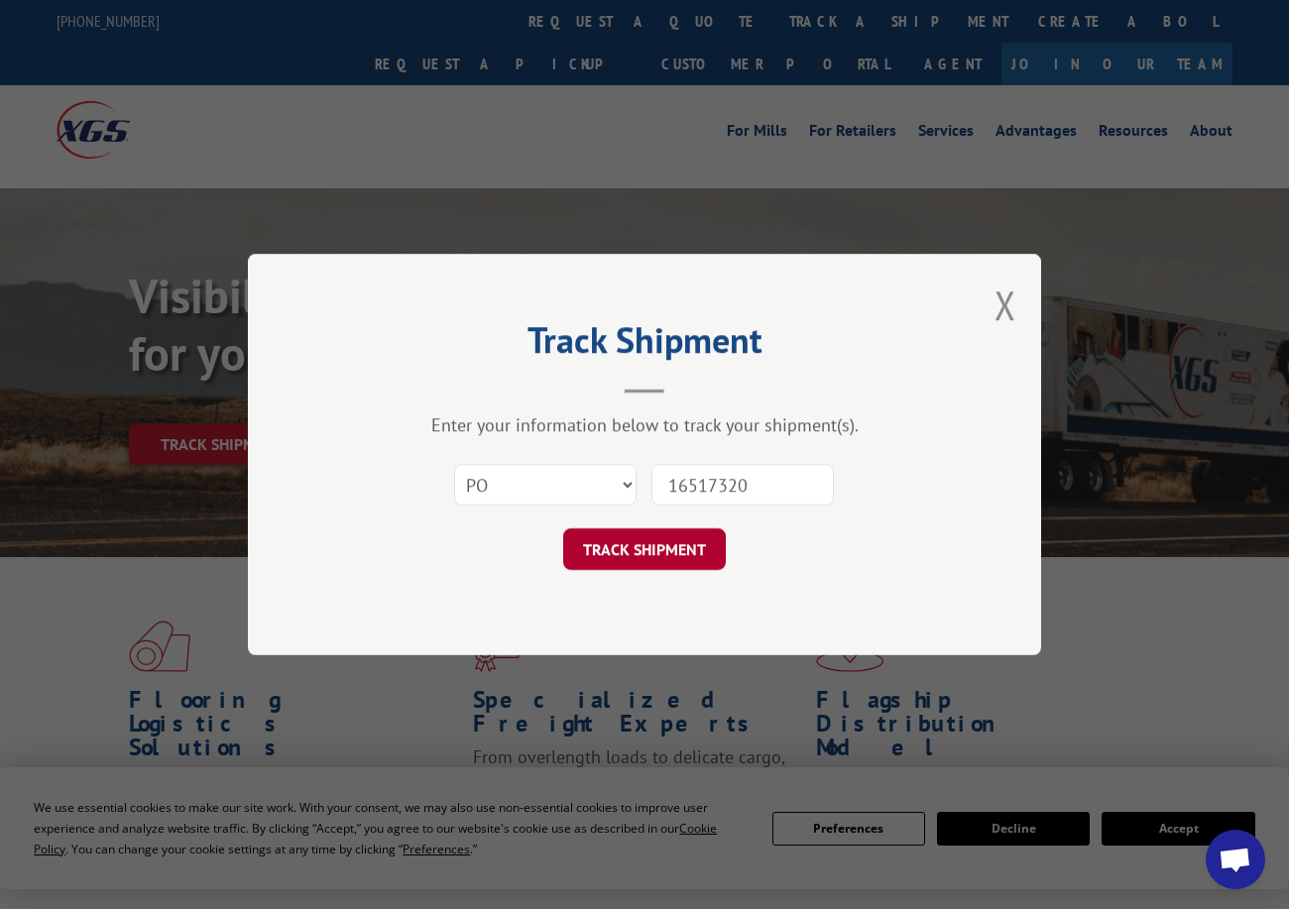
type input "16517320"
click at [661, 538] on button "TRACK SHIPMENT" at bounding box center [644, 550] width 163 height 42
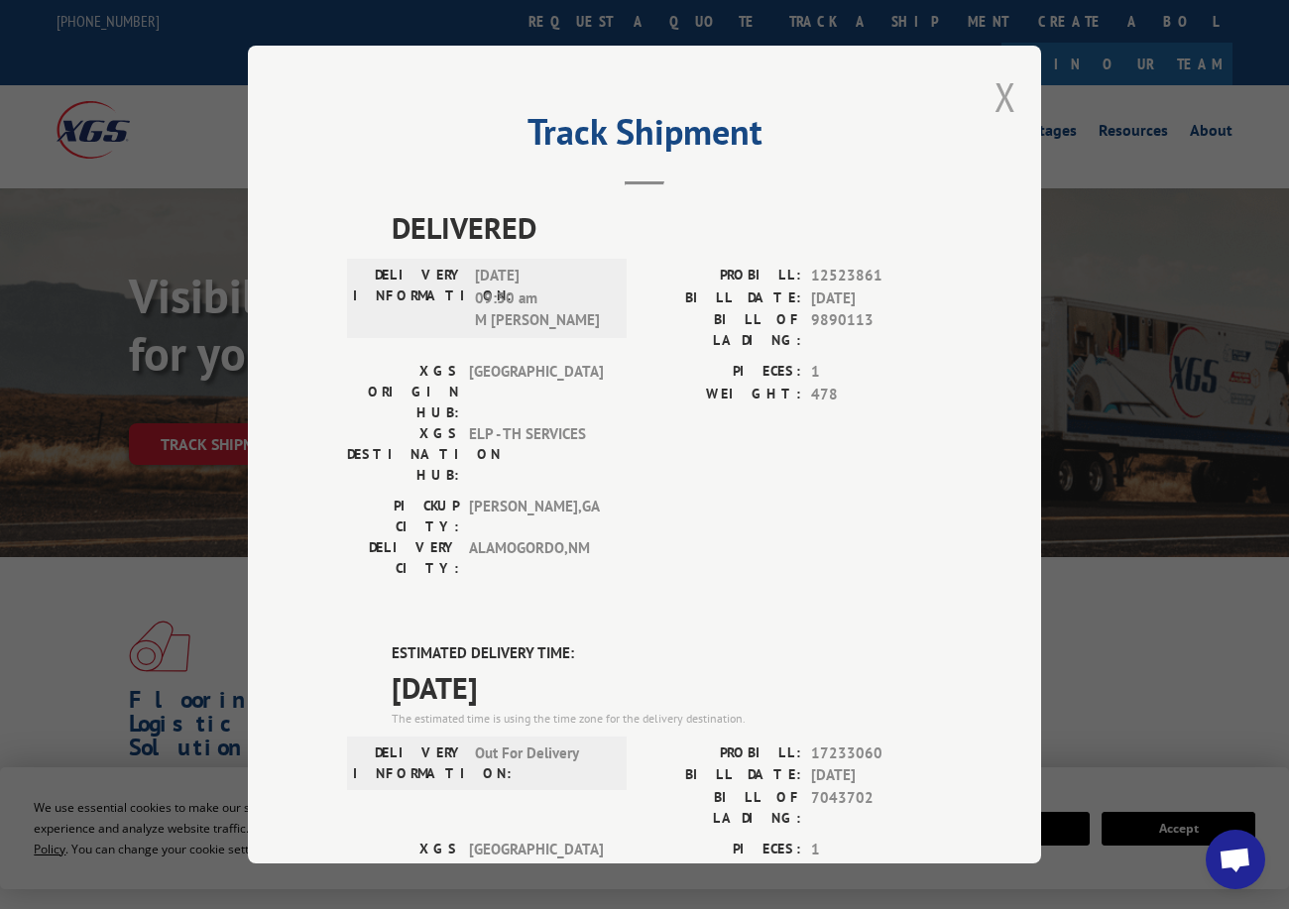
click at [999, 87] on button "Close modal" at bounding box center [1006, 96] width 22 height 53
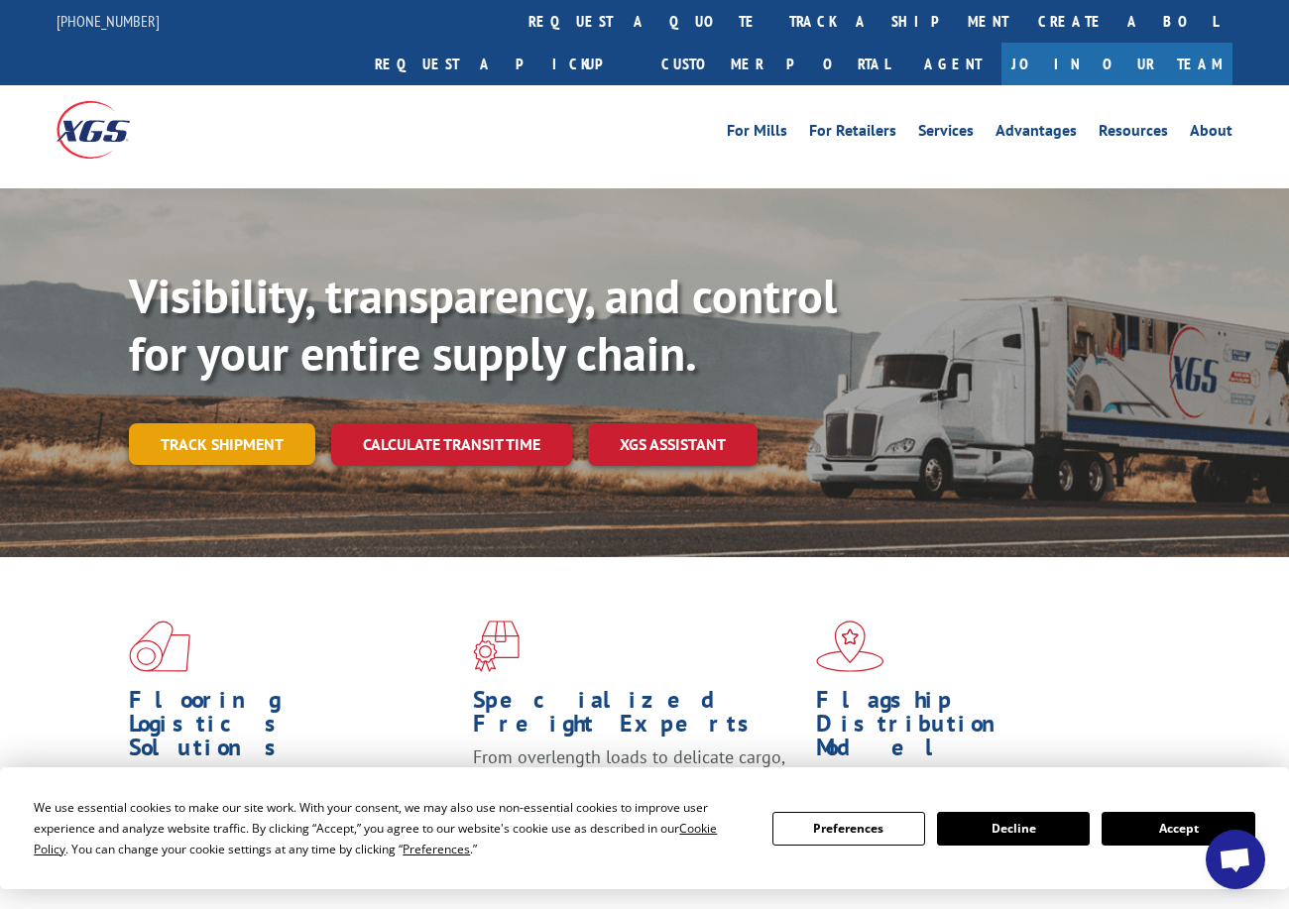
click at [220, 423] on link "Track shipment" at bounding box center [222, 444] width 186 height 42
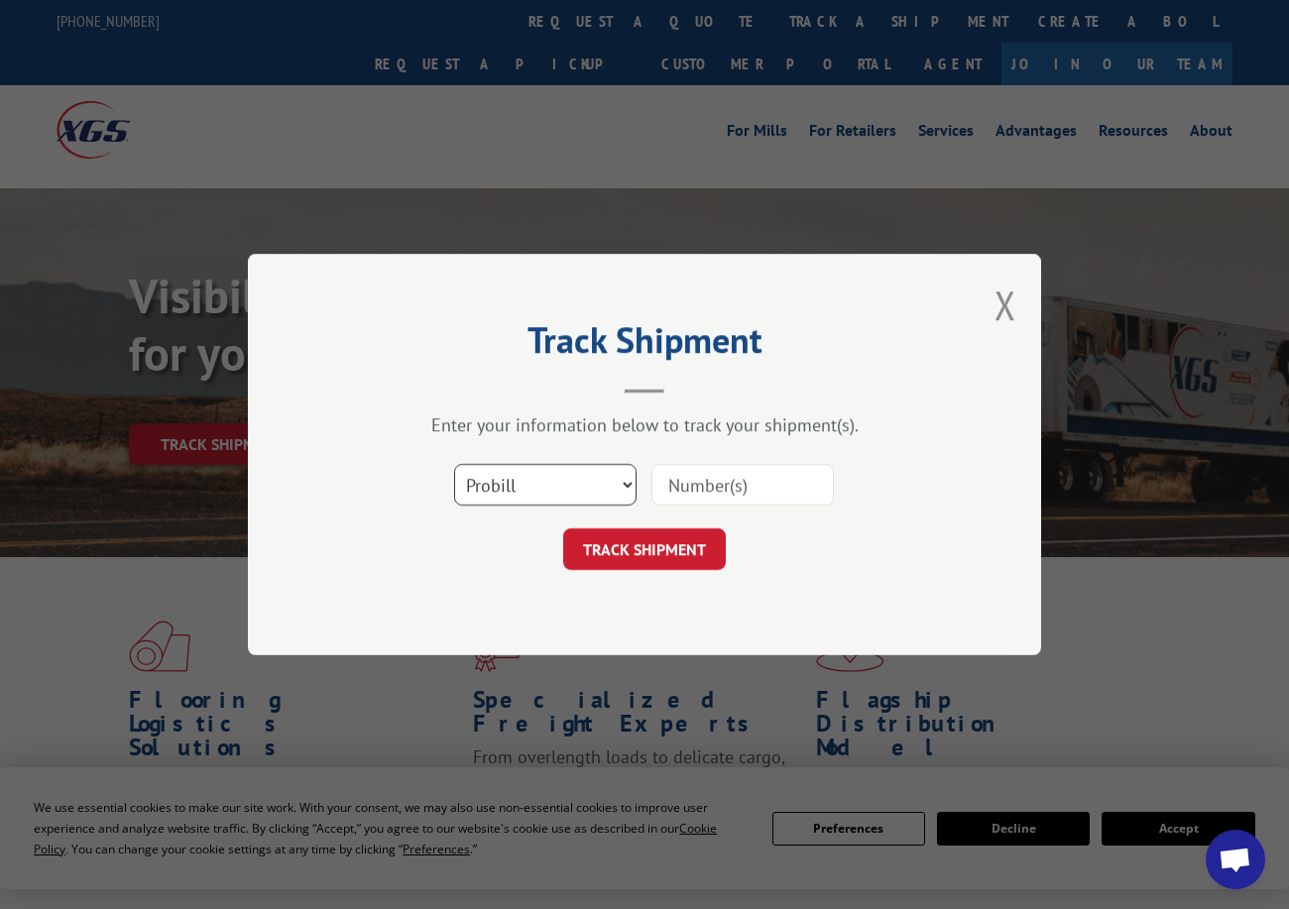
click at [519, 500] on select "Select category... Probill BOL PO" at bounding box center [545, 485] width 182 height 42
select select "po"
click at [454, 464] on select "Select category... Probill BOL PO" at bounding box center [545, 485] width 182 height 42
click at [686, 488] on input at bounding box center [743, 485] width 182 height 42
paste input "40536437"
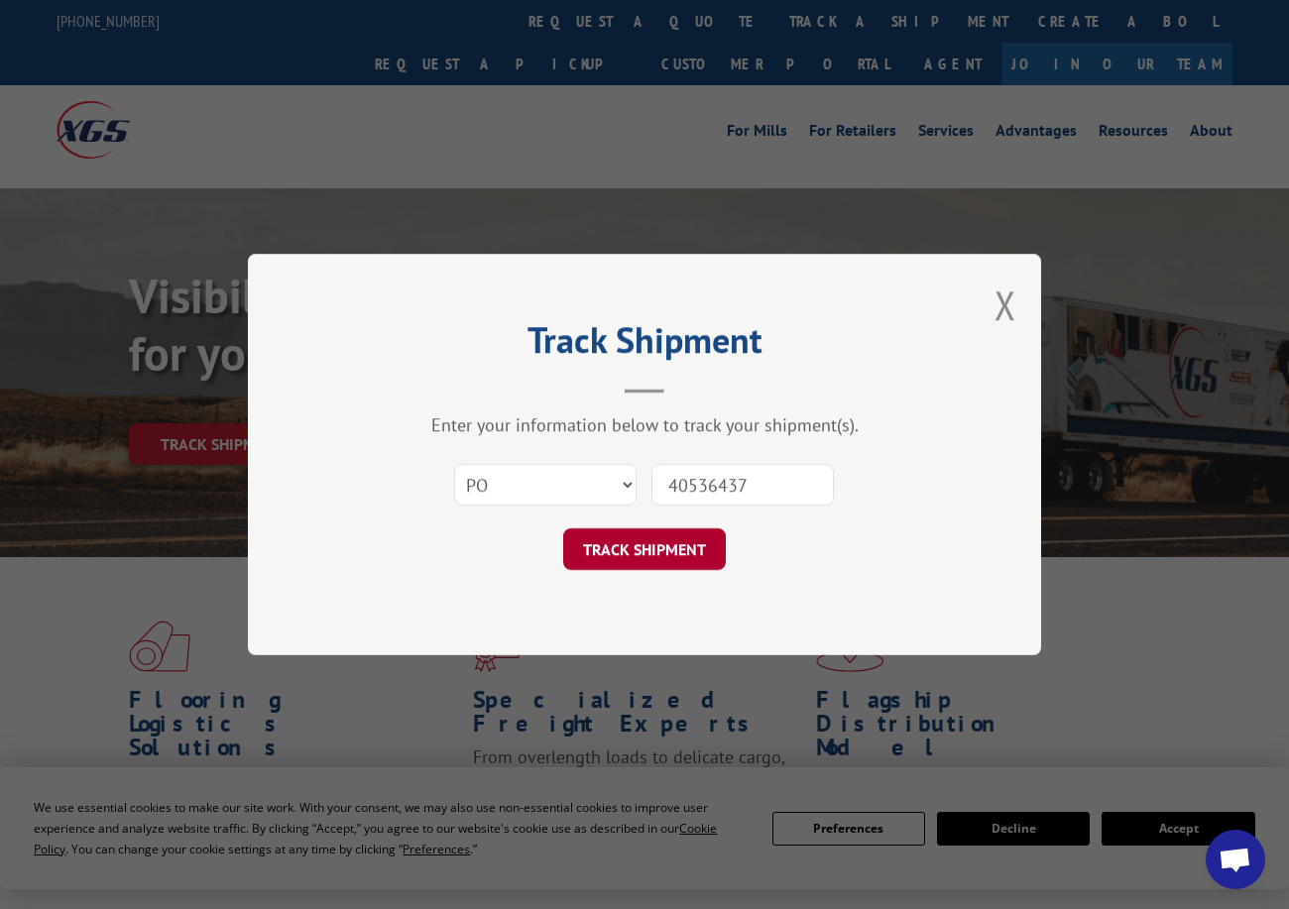
type input "40536437"
click at [623, 550] on button "TRACK SHIPMENT" at bounding box center [644, 550] width 163 height 42
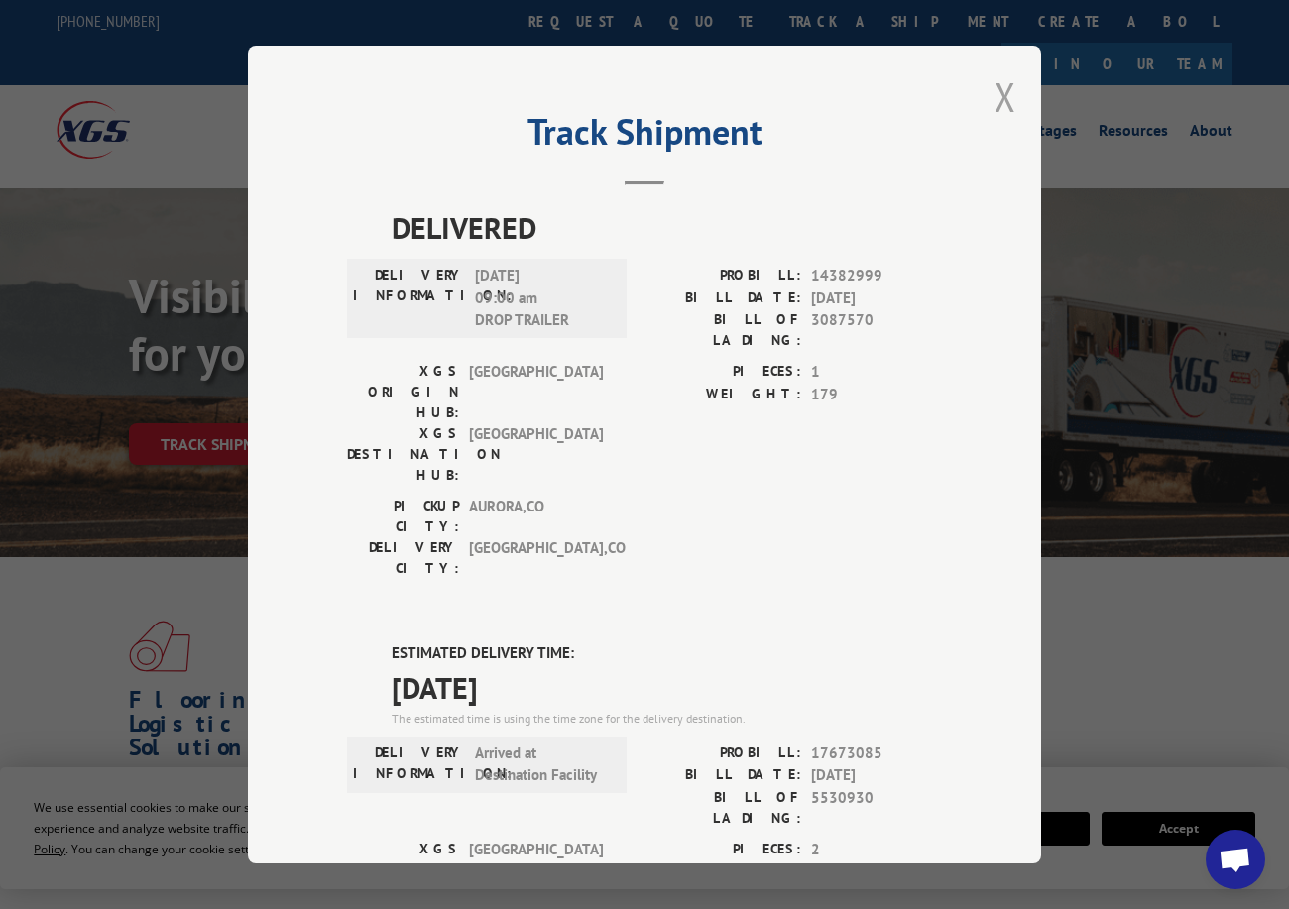
click at [1004, 82] on button "Close modal" at bounding box center [1006, 96] width 22 height 53
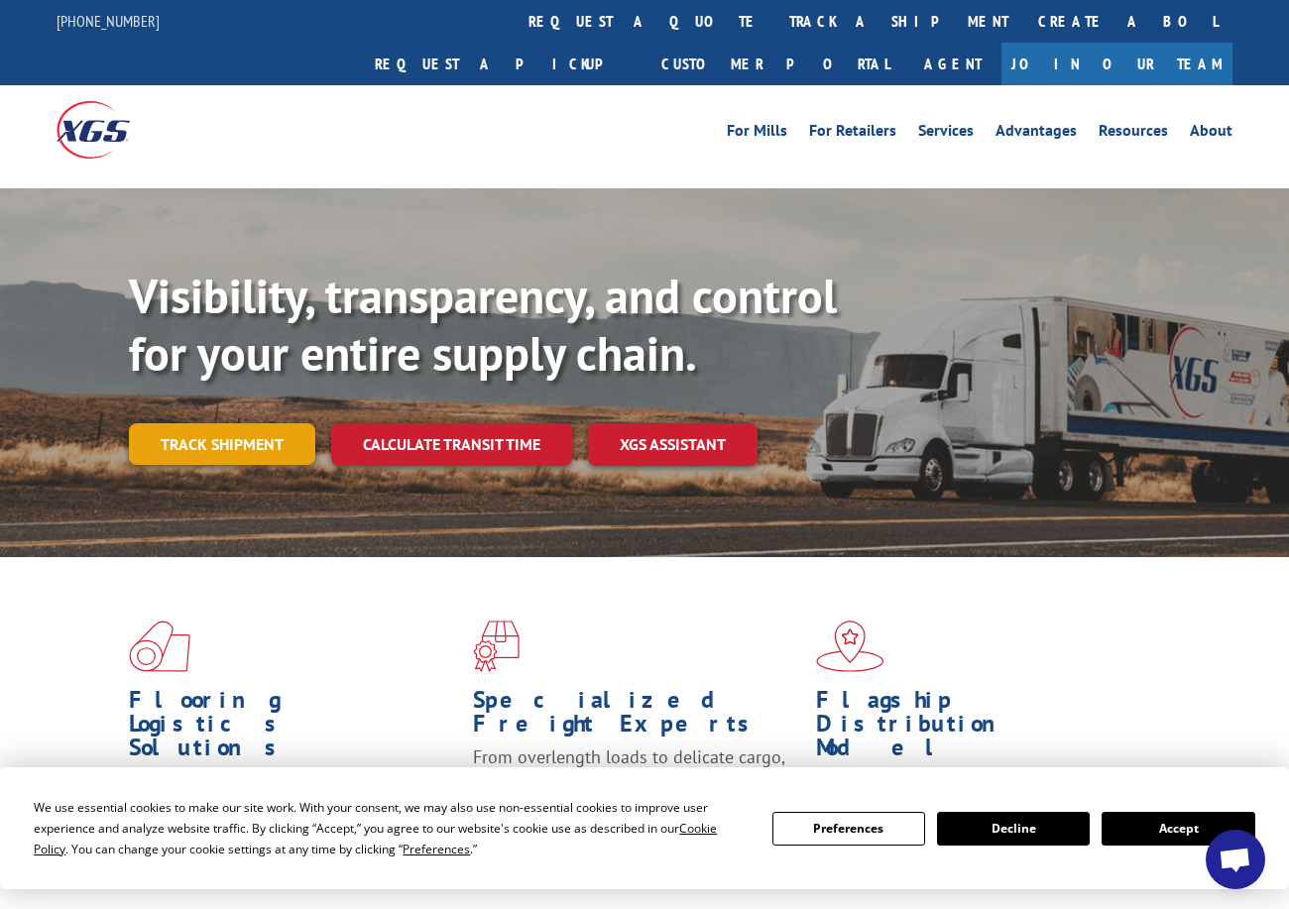
click at [250, 423] on link "Track shipment" at bounding box center [222, 444] width 186 height 42
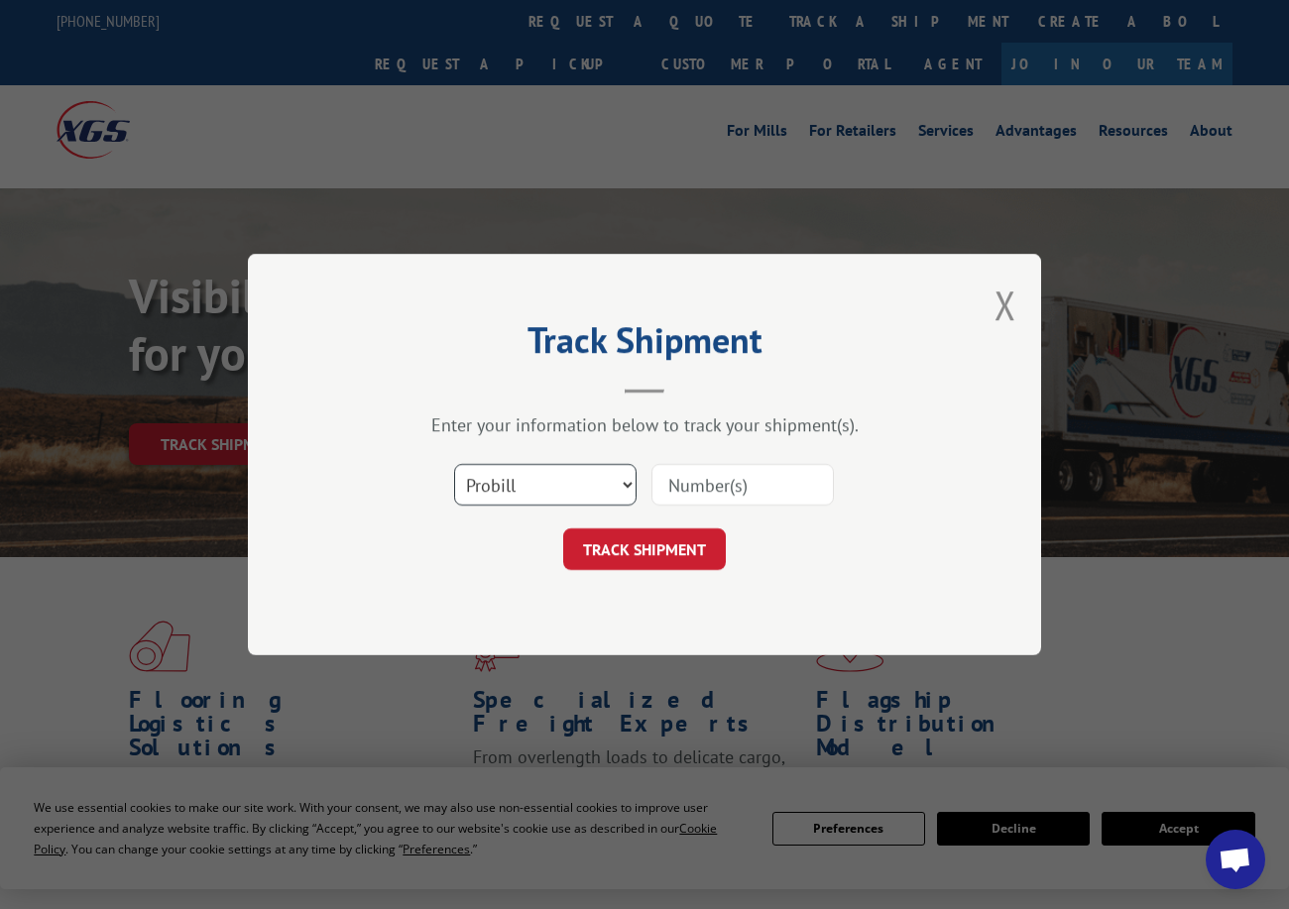
click at [536, 486] on select "Select category... Probill BOL PO" at bounding box center [545, 485] width 182 height 42
select select "po"
click at [454, 464] on select "Select category... Probill BOL PO" at bounding box center [545, 485] width 182 height 42
click at [694, 481] on input at bounding box center [743, 485] width 182 height 42
paste input "62536397"
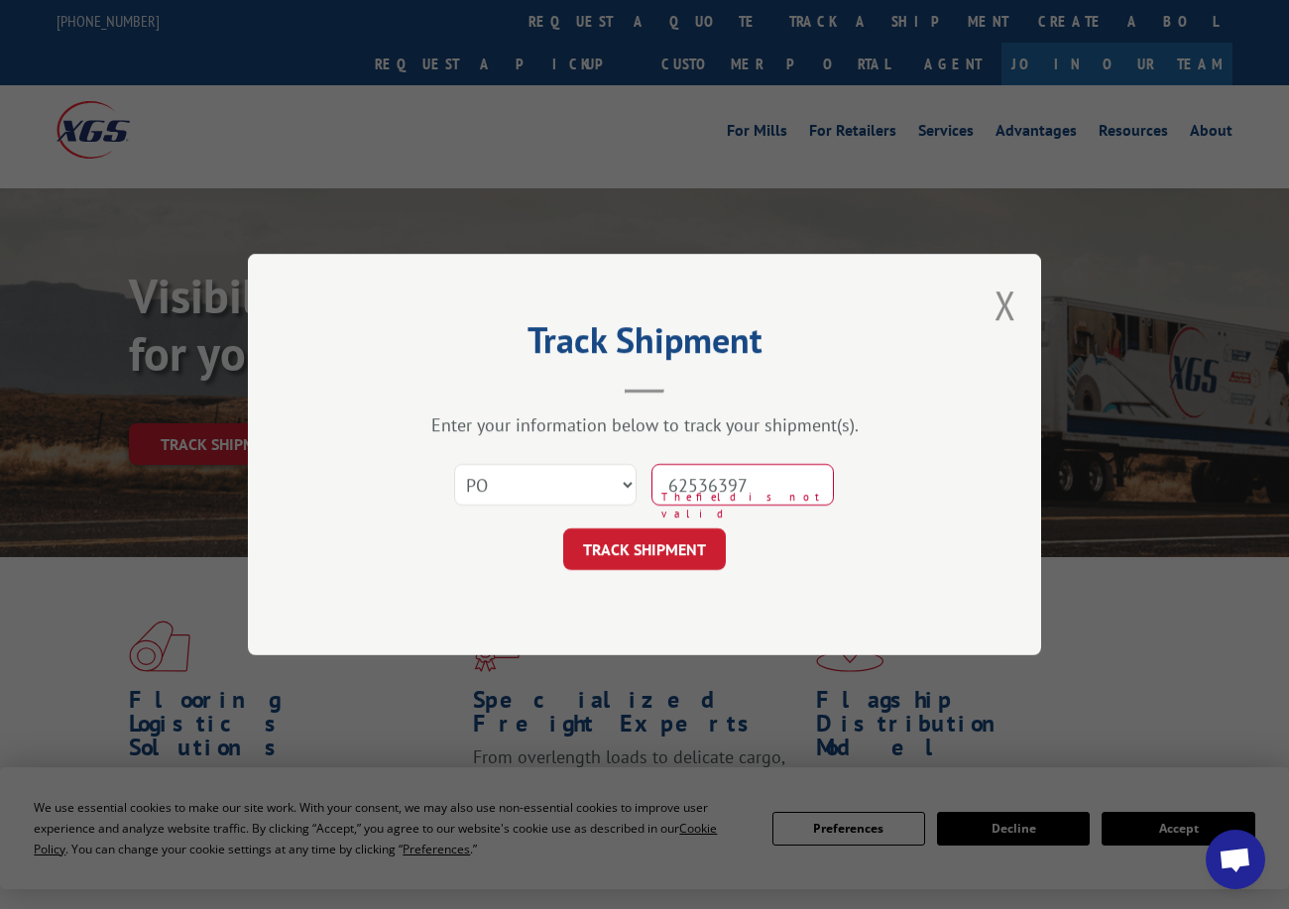
click at [708, 491] on input "62536397" at bounding box center [743, 485] width 182 height 42
type input "62536397"
click at [633, 561] on button "TRACK SHIPMENT" at bounding box center [644, 550] width 163 height 42
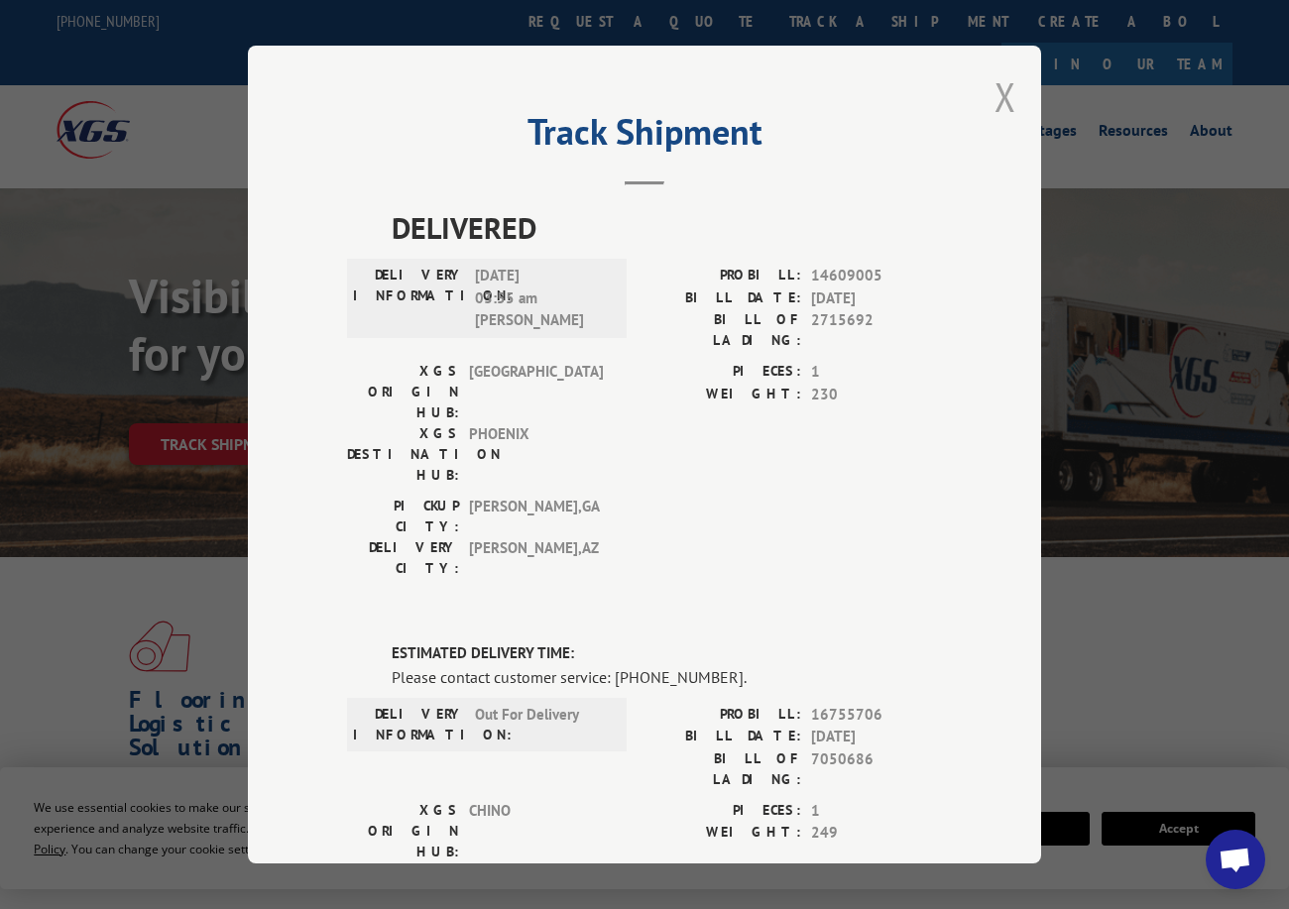
click at [999, 86] on button "Close modal" at bounding box center [1006, 96] width 22 height 53
